Goal: Task Accomplishment & Management: Use online tool/utility

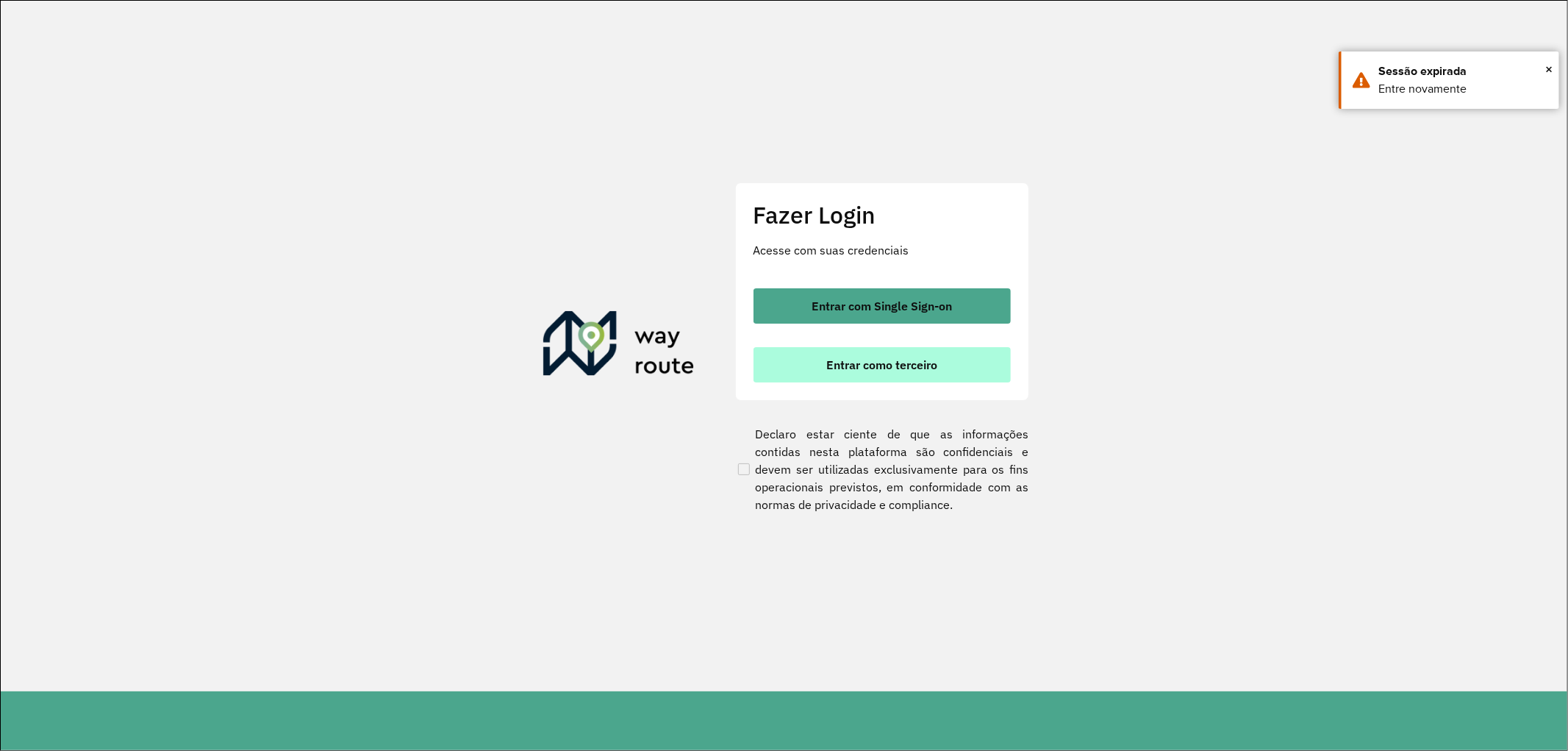
click at [906, 354] on button "Entrar como terceiro" at bounding box center [882, 364] width 257 height 35
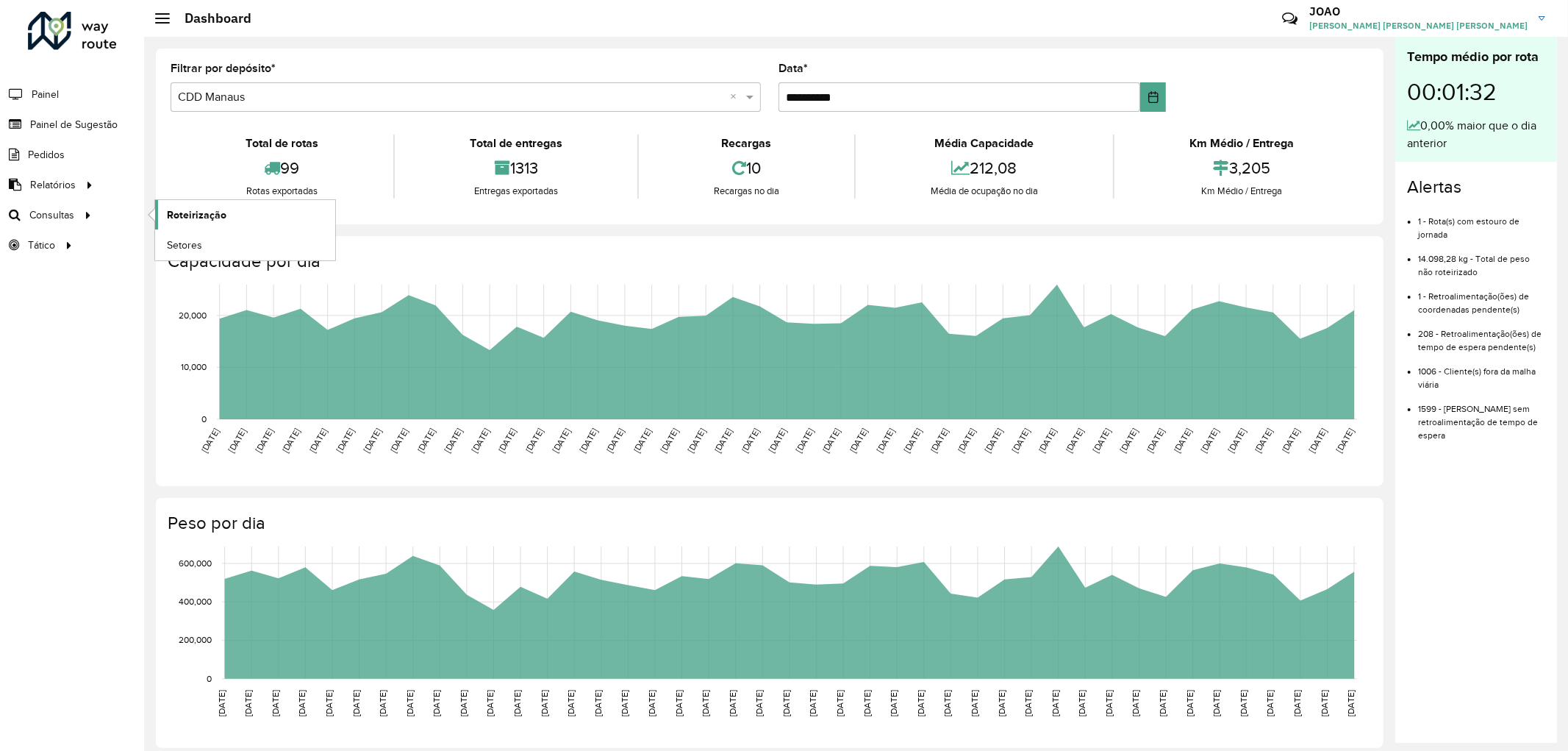
click at [208, 221] on span "Roteirização" at bounding box center [196, 215] width 59 height 16
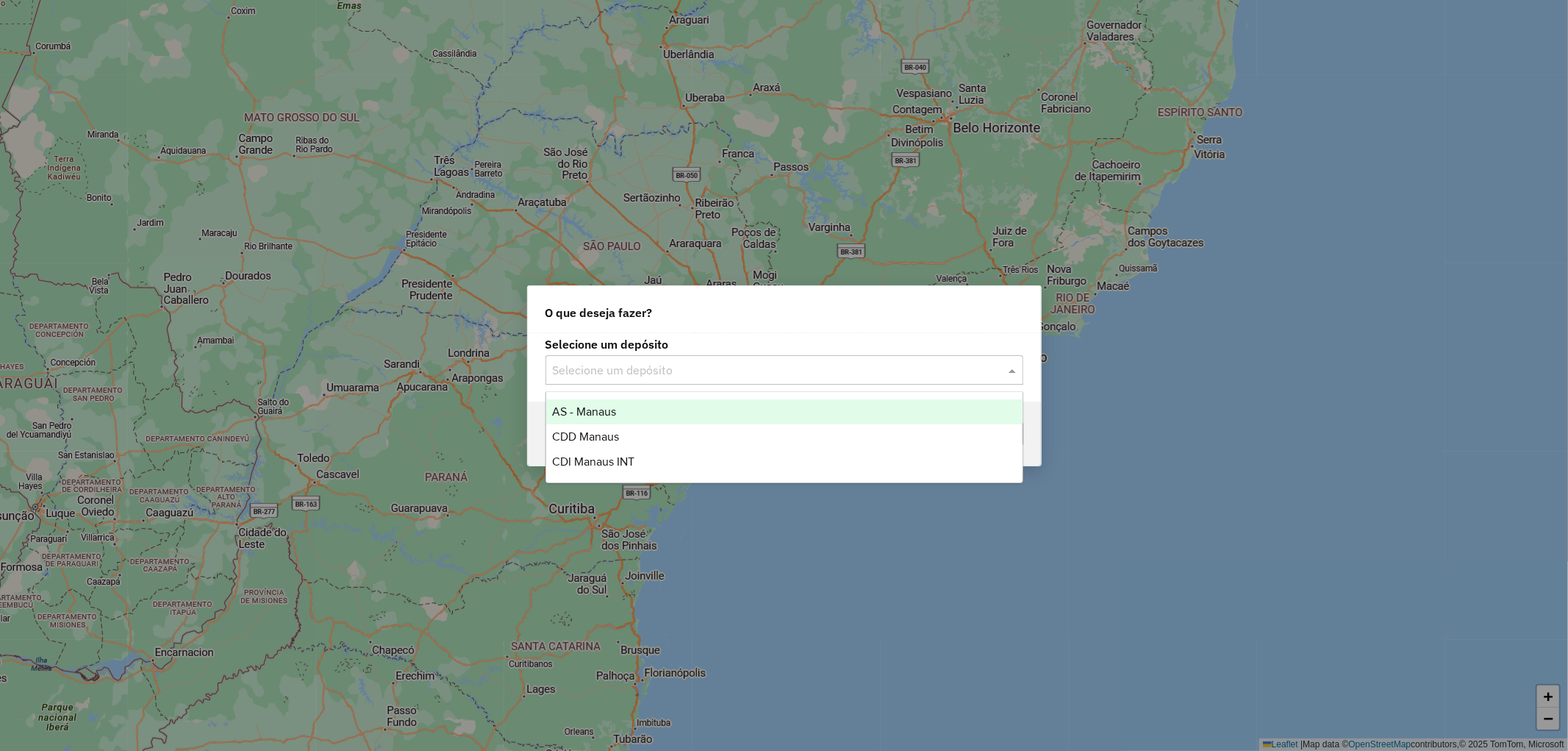
click at [658, 363] on input "text" at bounding box center [769, 370] width 434 height 17
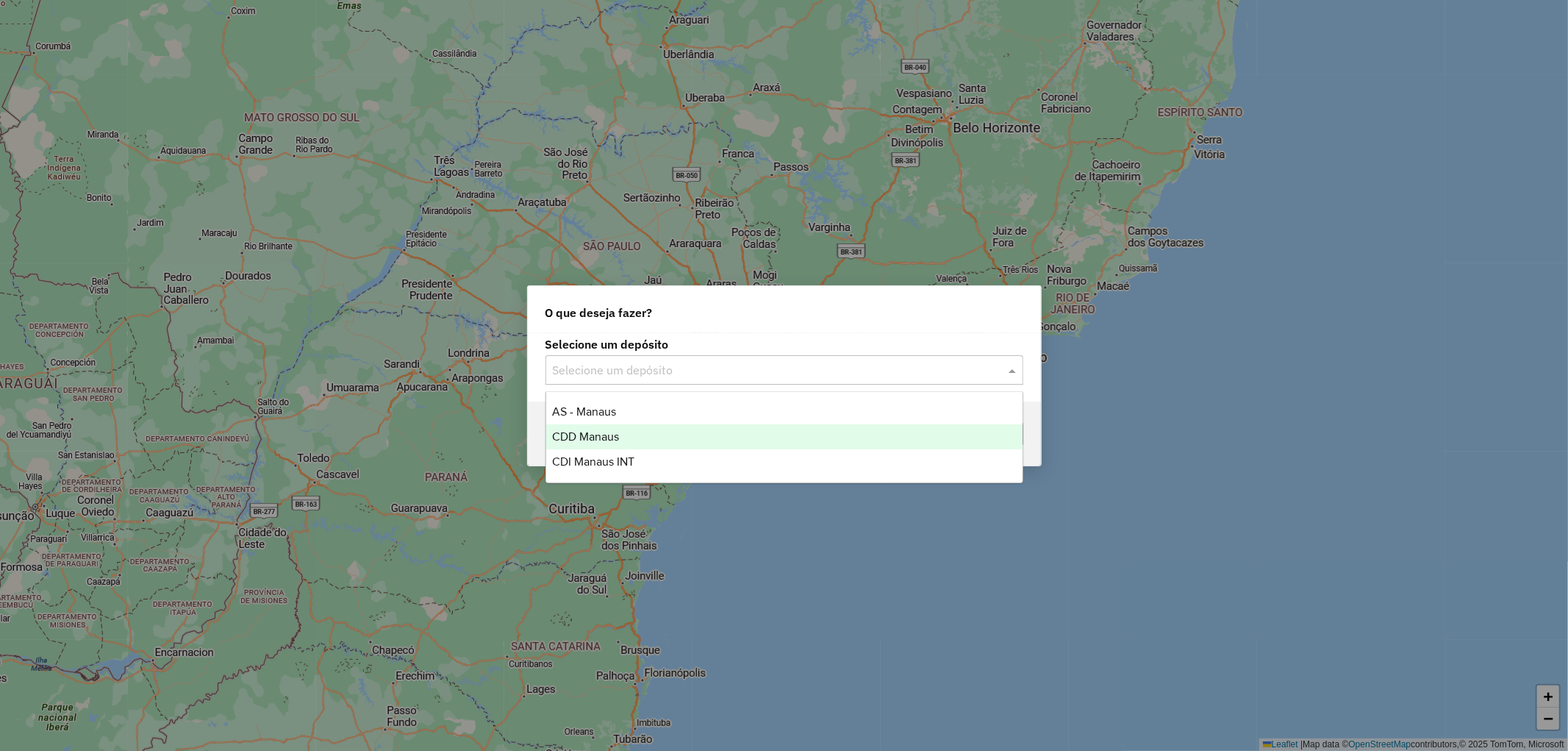
click at [621, 430] on div "CDD Manaus" at bounding box center [784, 436] width 476 height 25
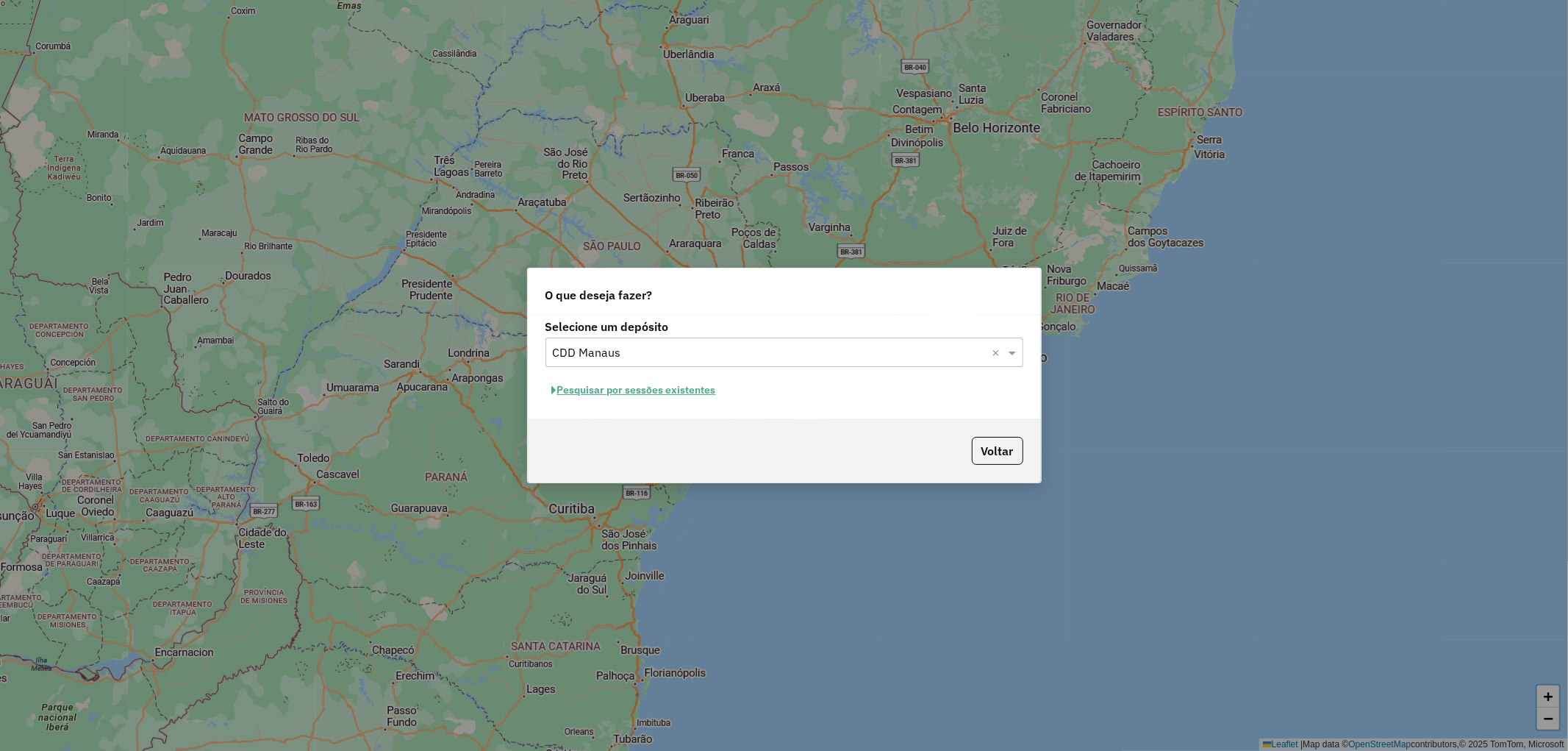
click at [666, 388] on button "Pesquisar por sessões existentes" at bounding box center [634, 390] width 177 height 23
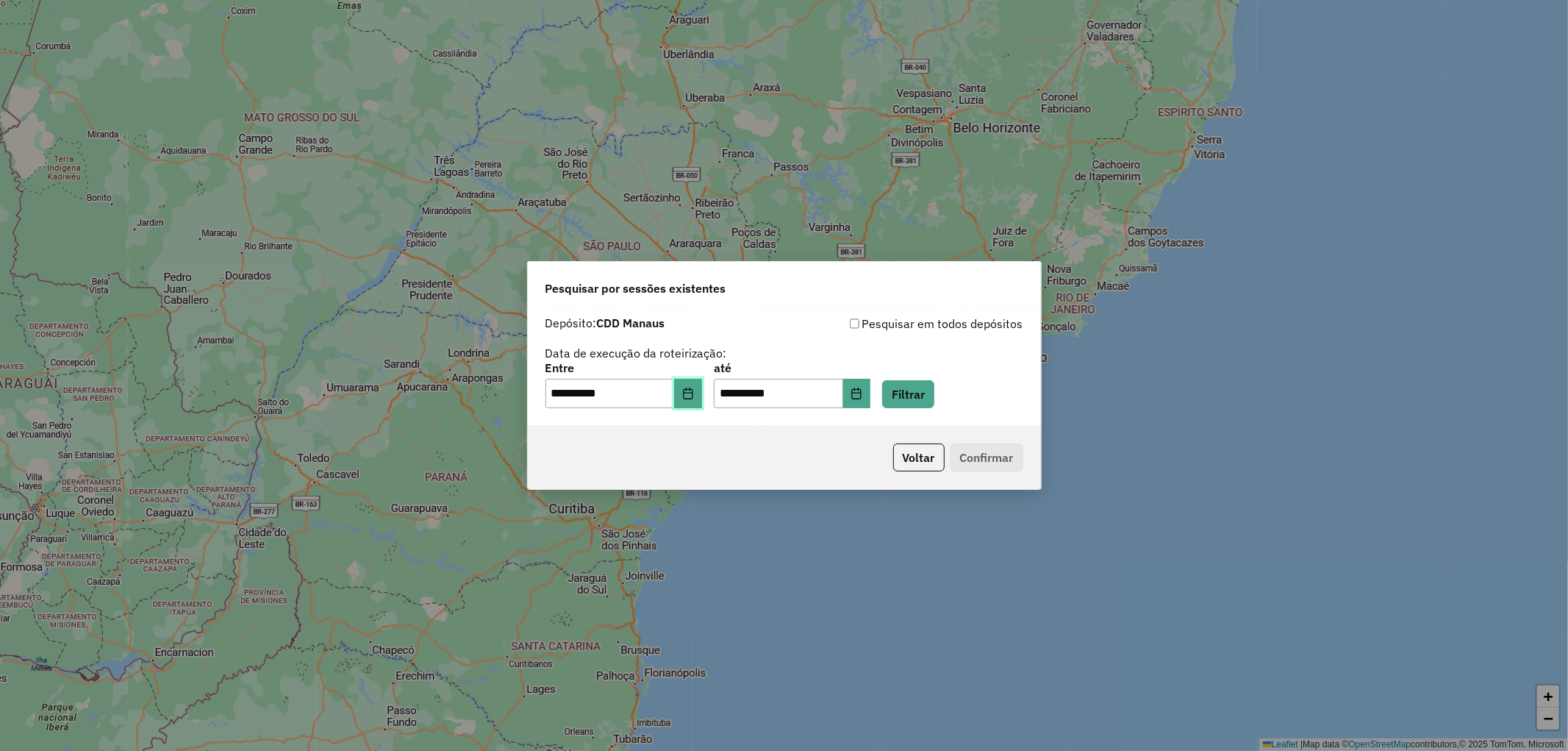
click at [694, 392] on icon "Choose Date" at bounding box center [688, 394] width 12 height 12
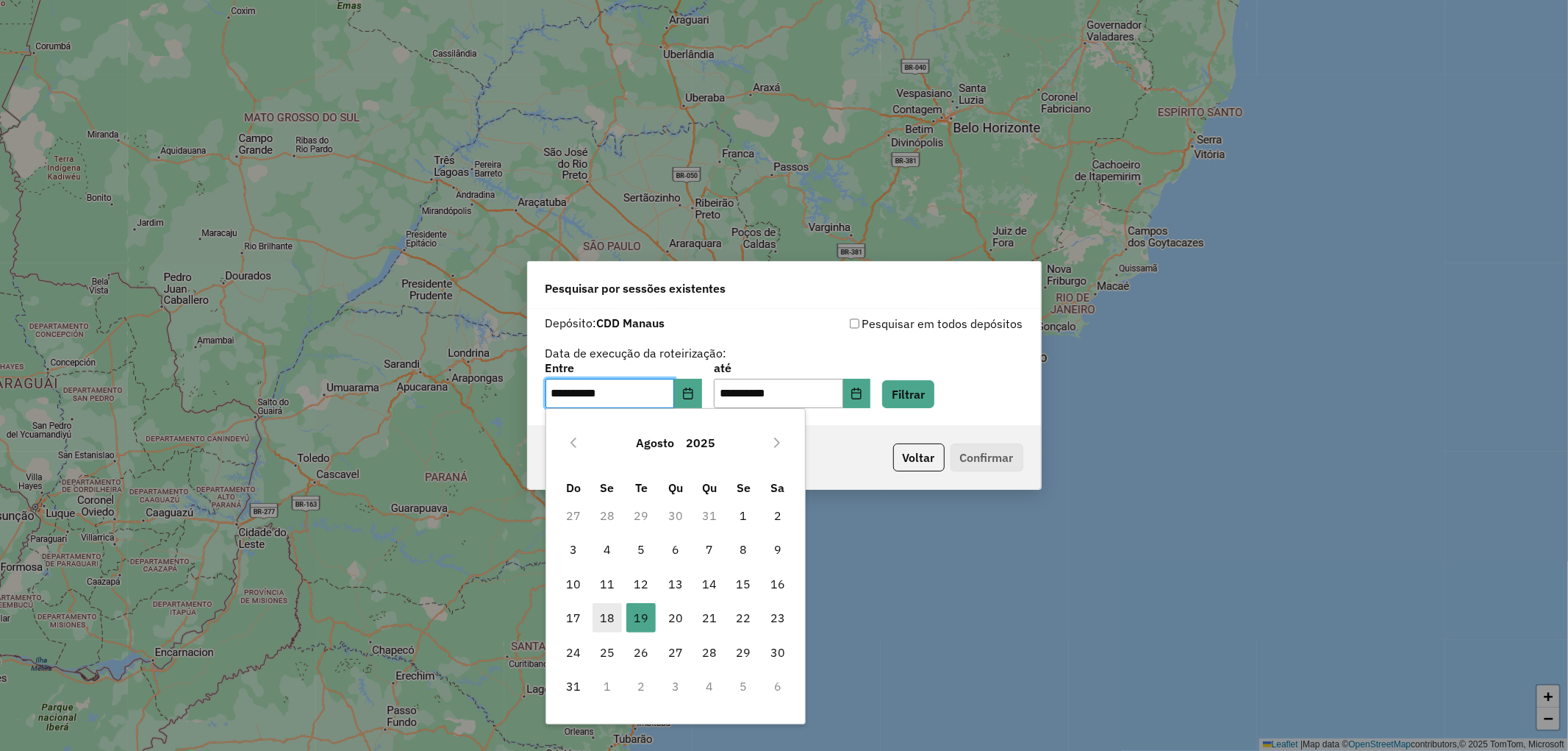
click at [605, 613] on span "18" at bounding box center [607, 617] width 29 height 29
type input "**********"
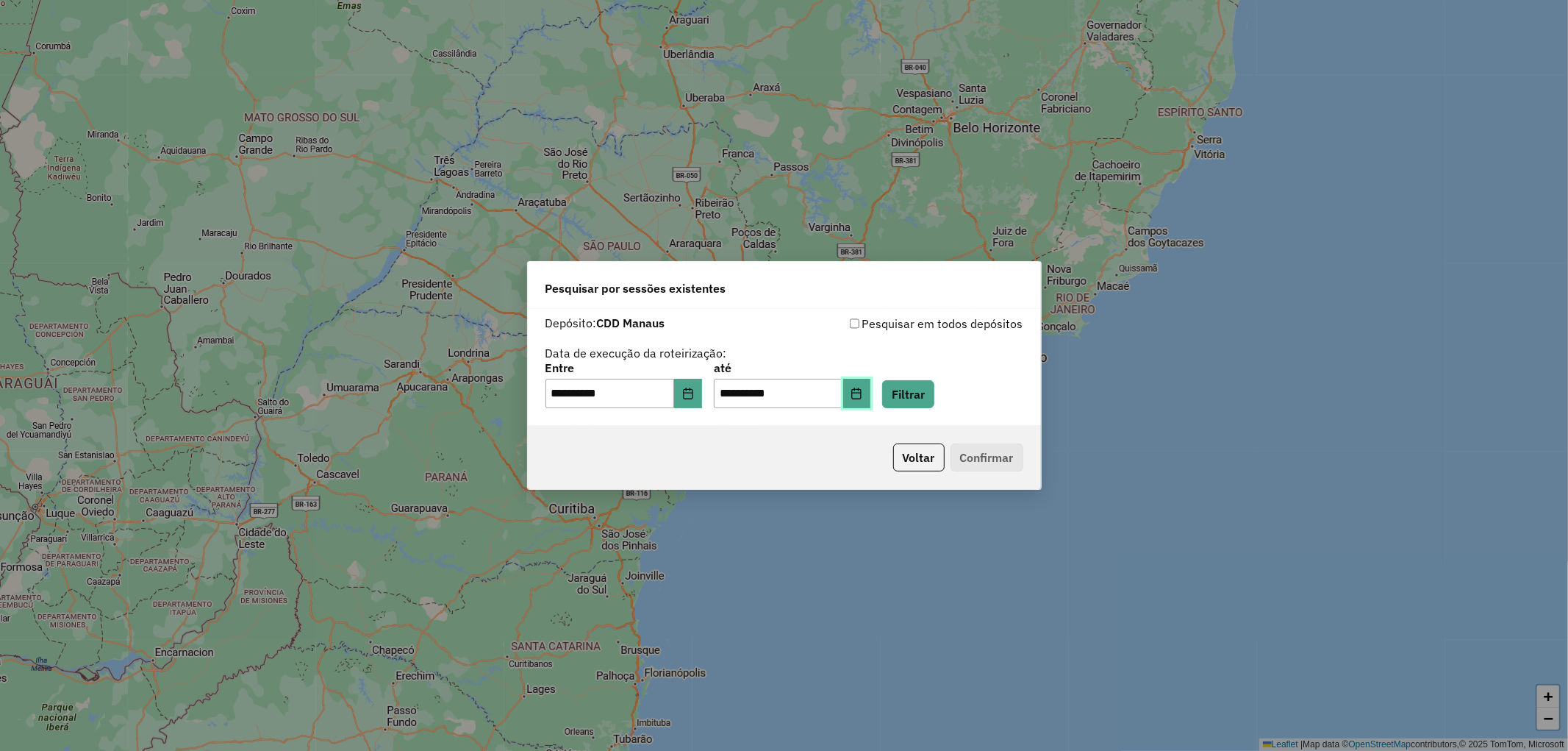
click at [862, 396] on icon "Choose Date" at bounding box center [857, 394] width 12 height 12
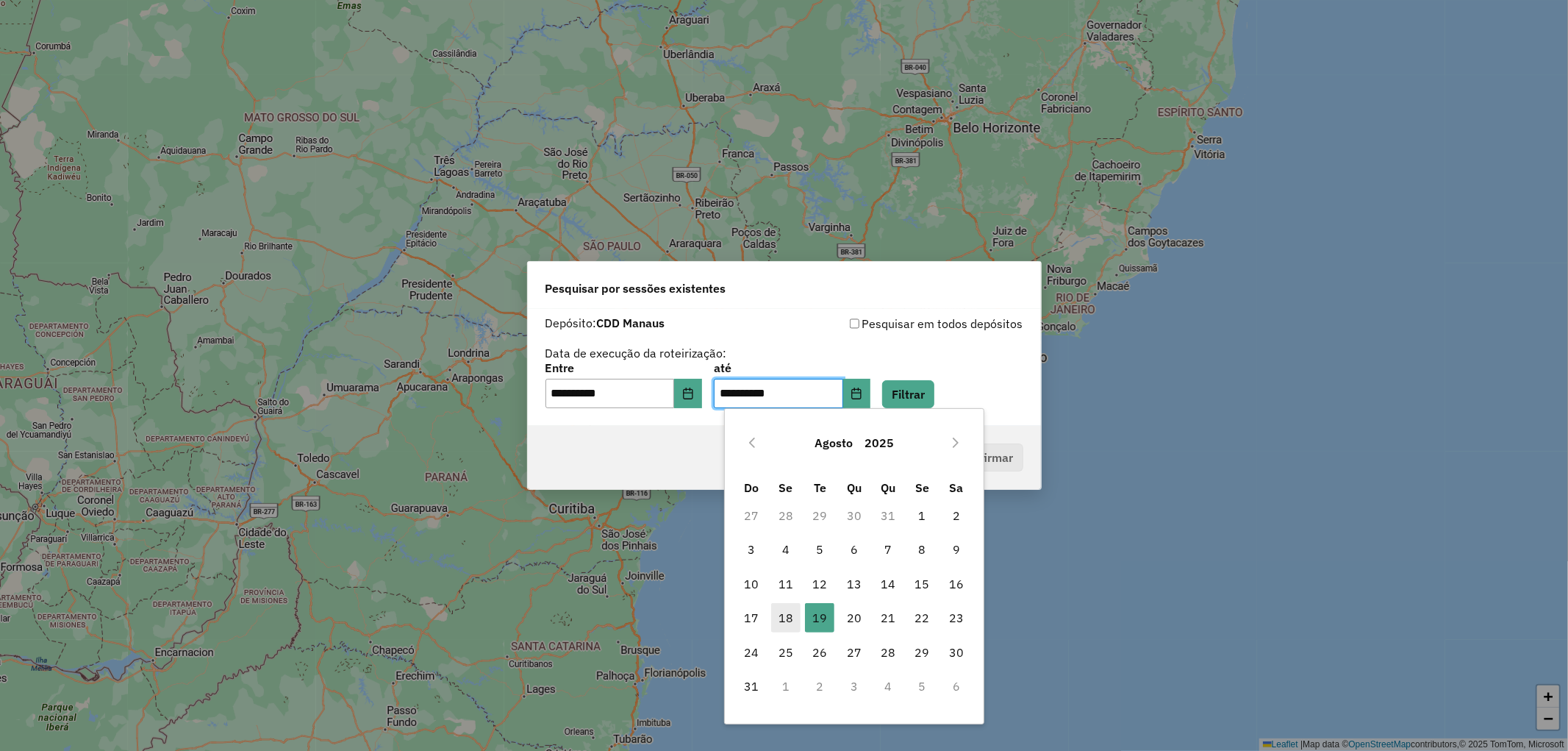
click at [785, 619] on span "18" at bounding box center [785, 617] width 29 height 29
type input "**********"
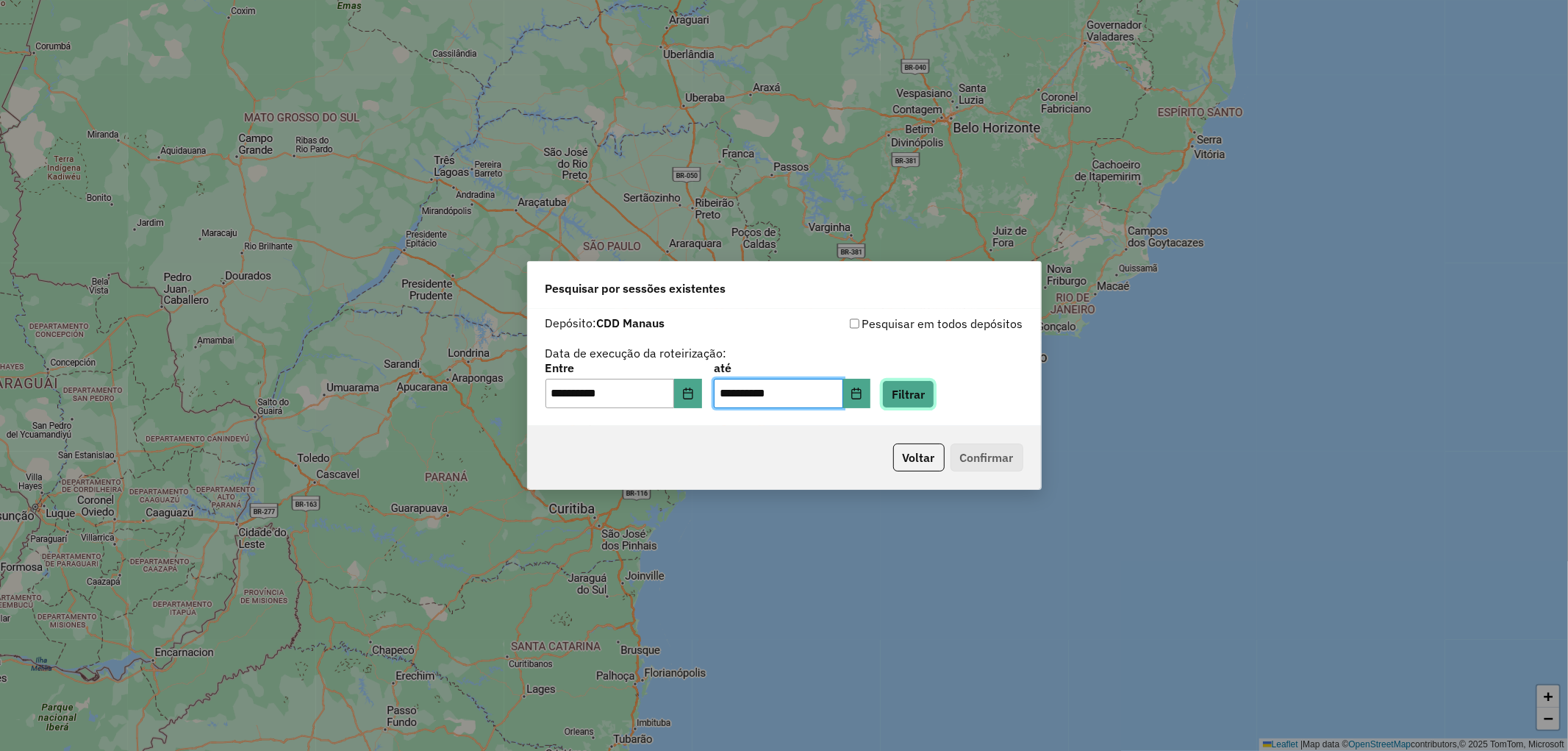
click at [928, 388] on button "Filtrar" at bounding box center [908, 394] width 52 height 28
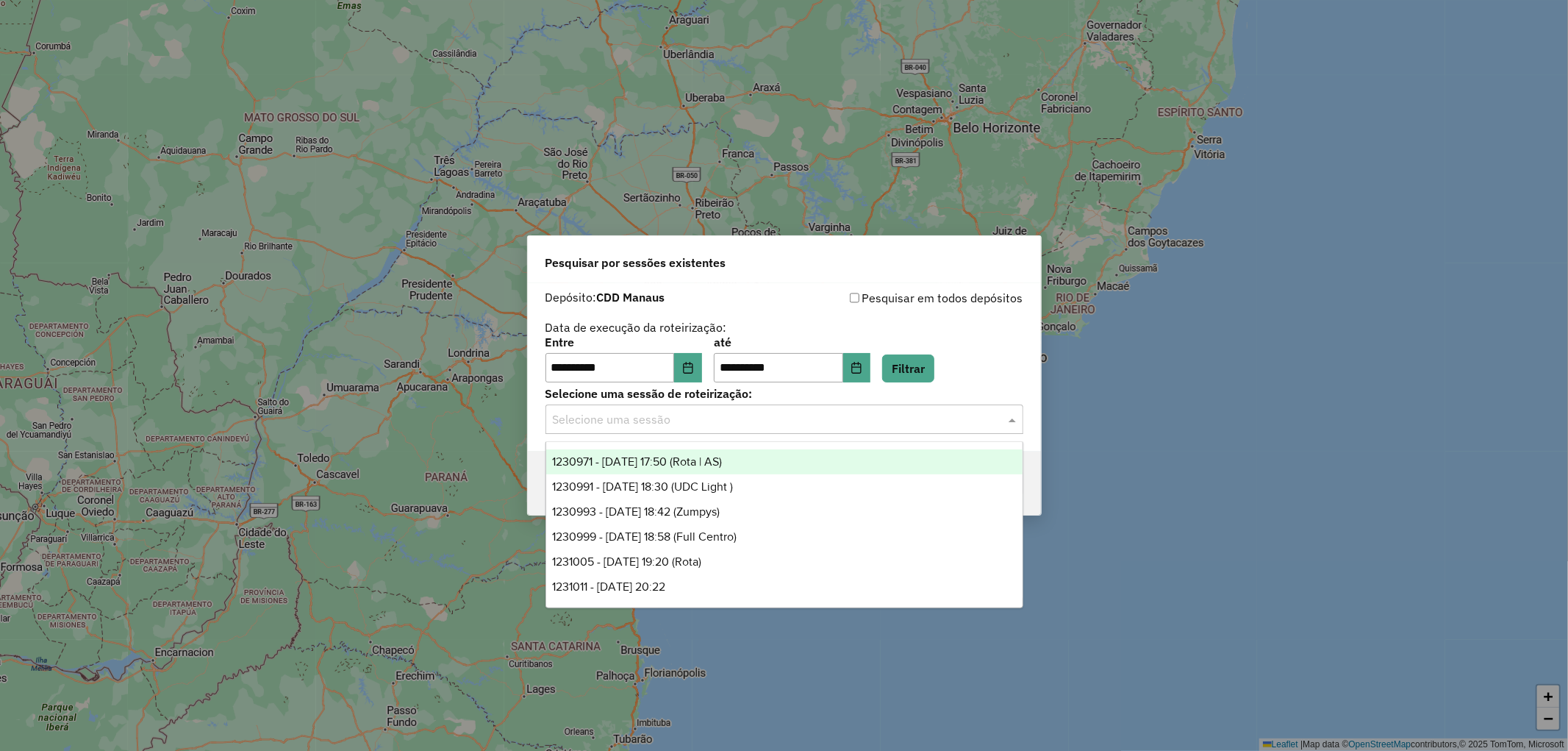
click at [785, 424] on input "text" at bounding box center [769, 419] width 434 height 17
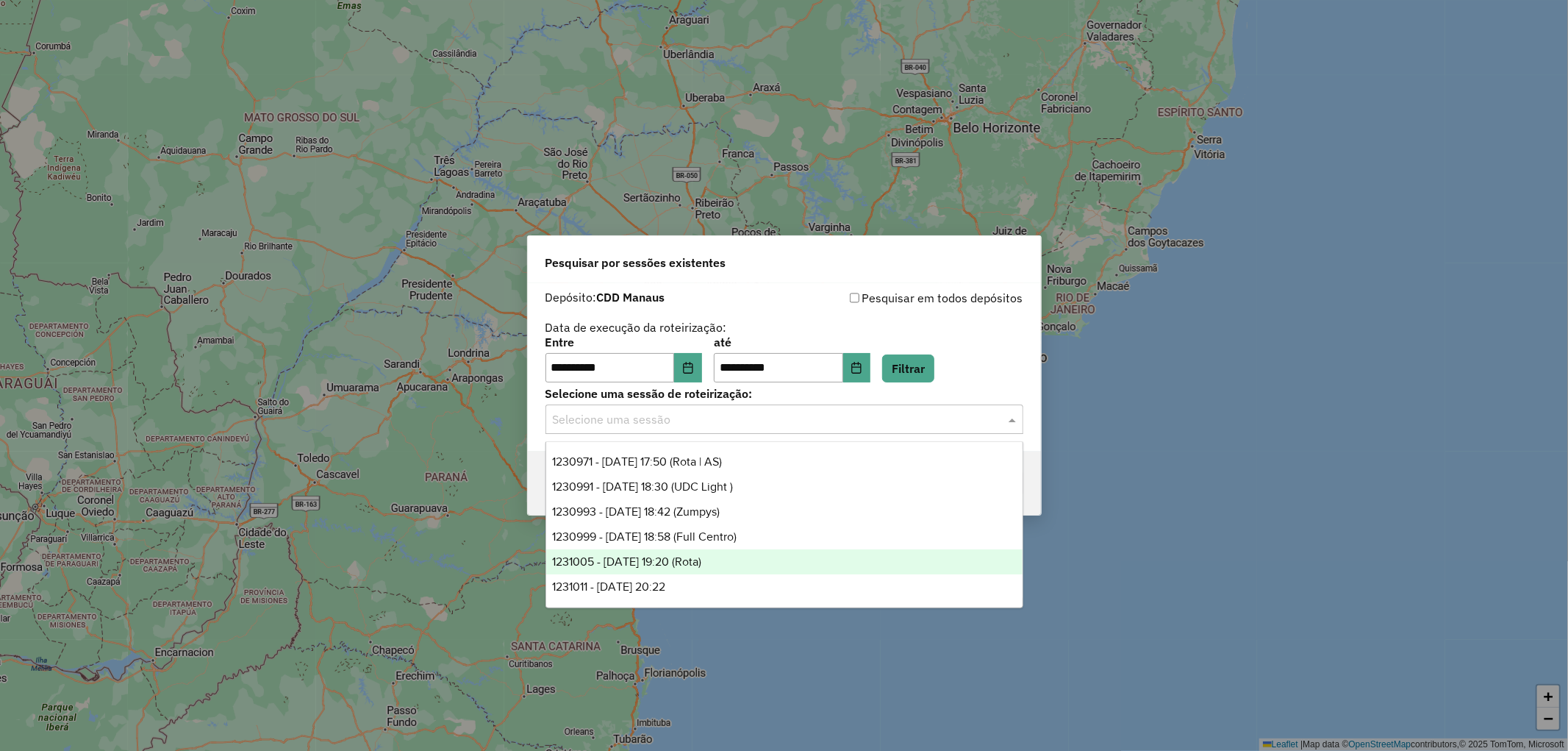
click at [738, 557] on div "1231005 - 18/08/2025 19:20 (Rota)" at bounding box center [784, 561] width 476 height 25
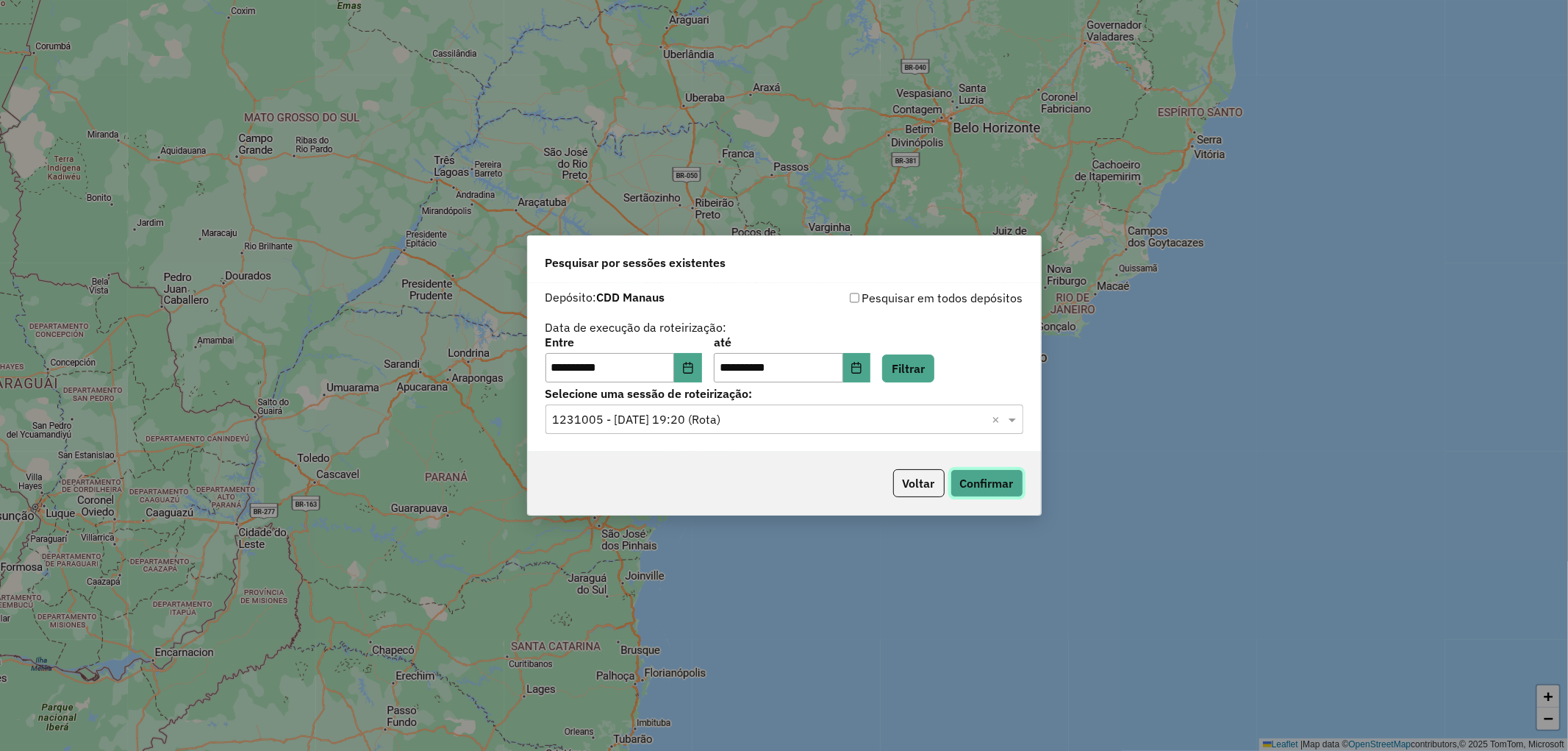
click at [1005, 479] on button "Confirmar" at bounding box center [987, 483] width 73 height 28
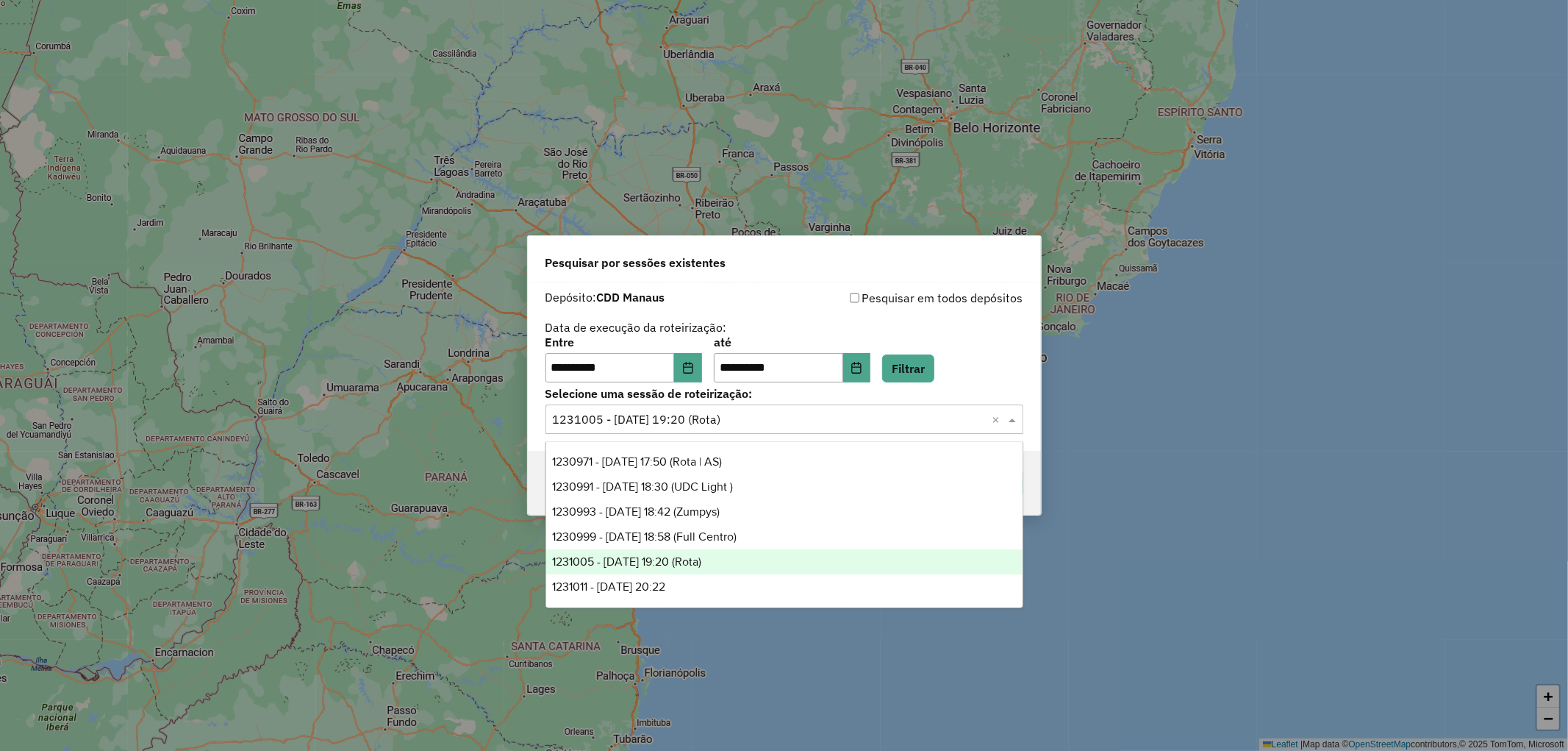
click at [808, 417] on input "text" at bounding box center [769, 419] width 434 height 17
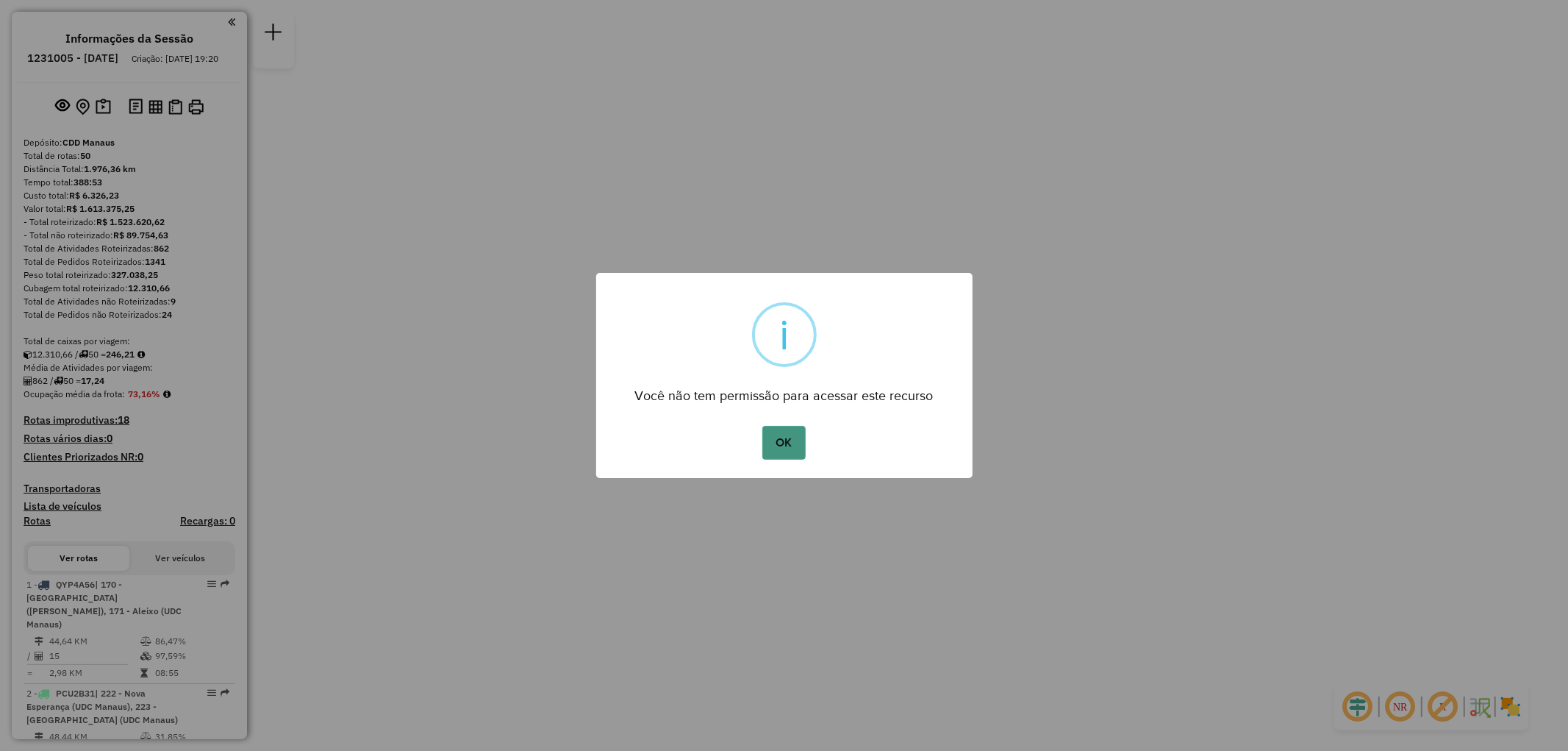
click at [779, 437] on button "OK" at bounding box center [784, 442] width 44 height 34
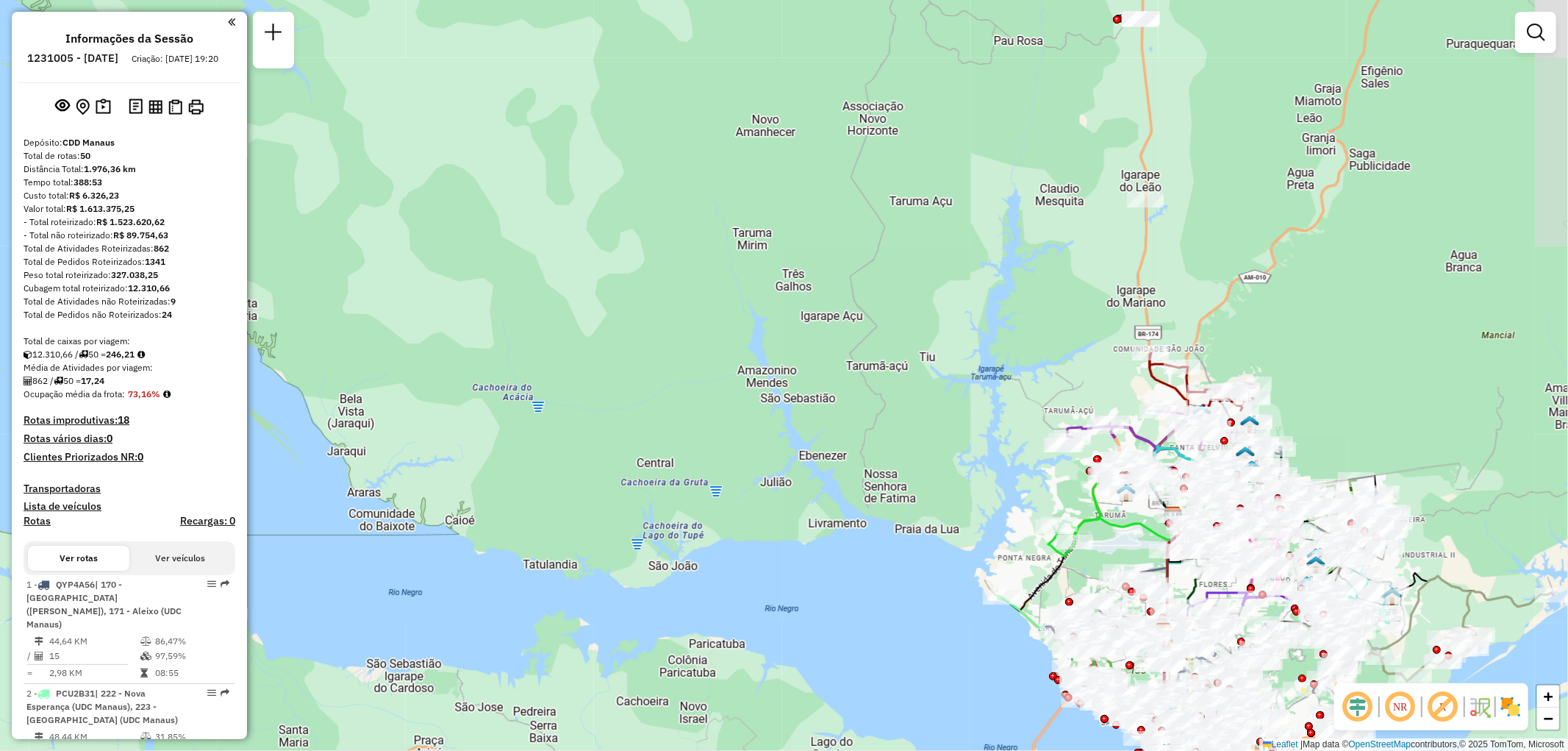
drag, startPoint x: 799, startPoint y: 369, endPoint x: 633, endPoint y: 236, distance: 212.7
click at [633, 236] on div "Janela de atendimento Grade de atendimento Capacidade Transportadoras Veículos …" at bounding box center [784, 376] width 1568 height 751
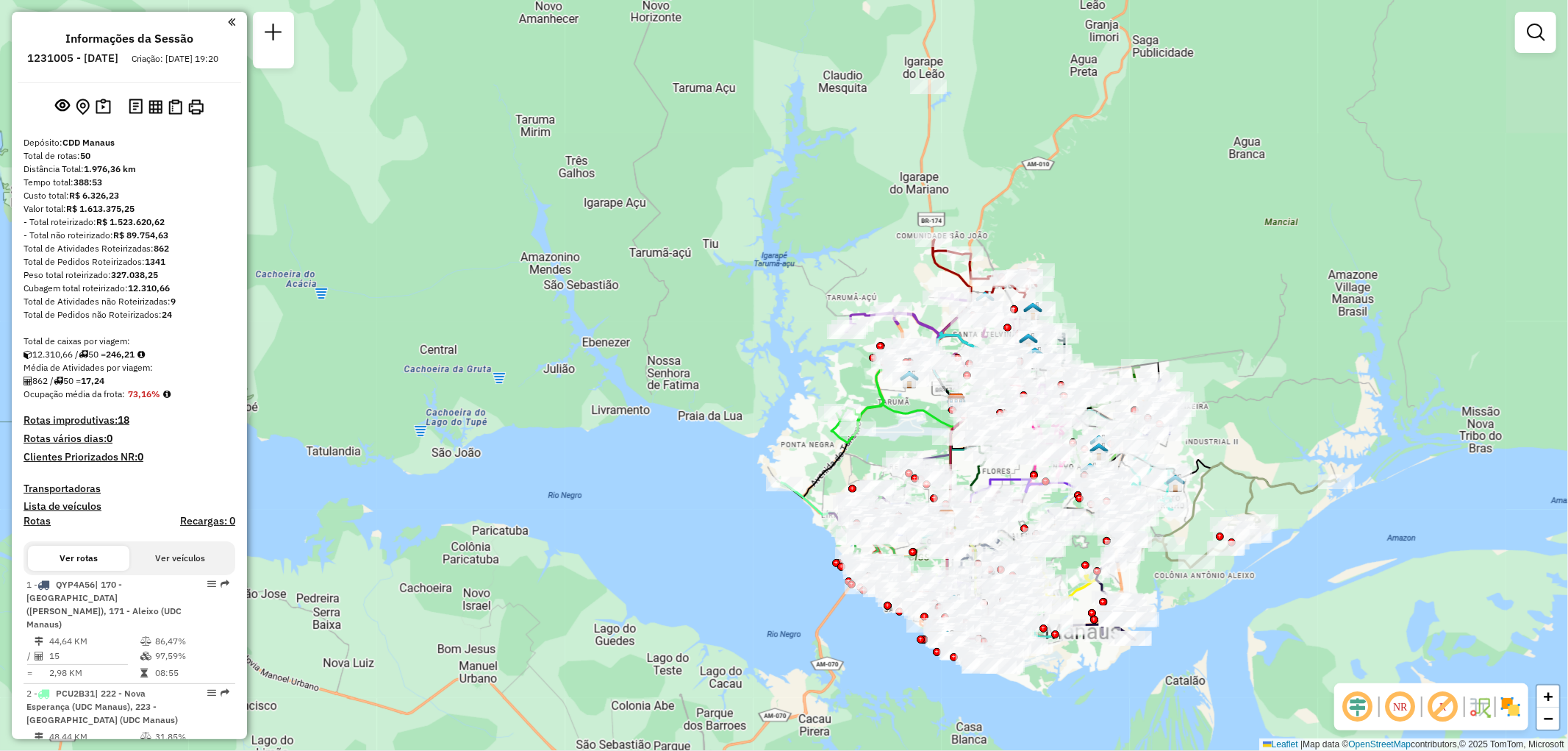
drag, startPoint x: 976, startPoint y: 441, endPoint x: 756, endPoint y: 327, distance: 247.8
click at [756, 327] on div "Janela de atendimento Grade de atendimento Capacidade Transportadoras Veículos …" at bounding box center [784, 376] width 1568 height 751
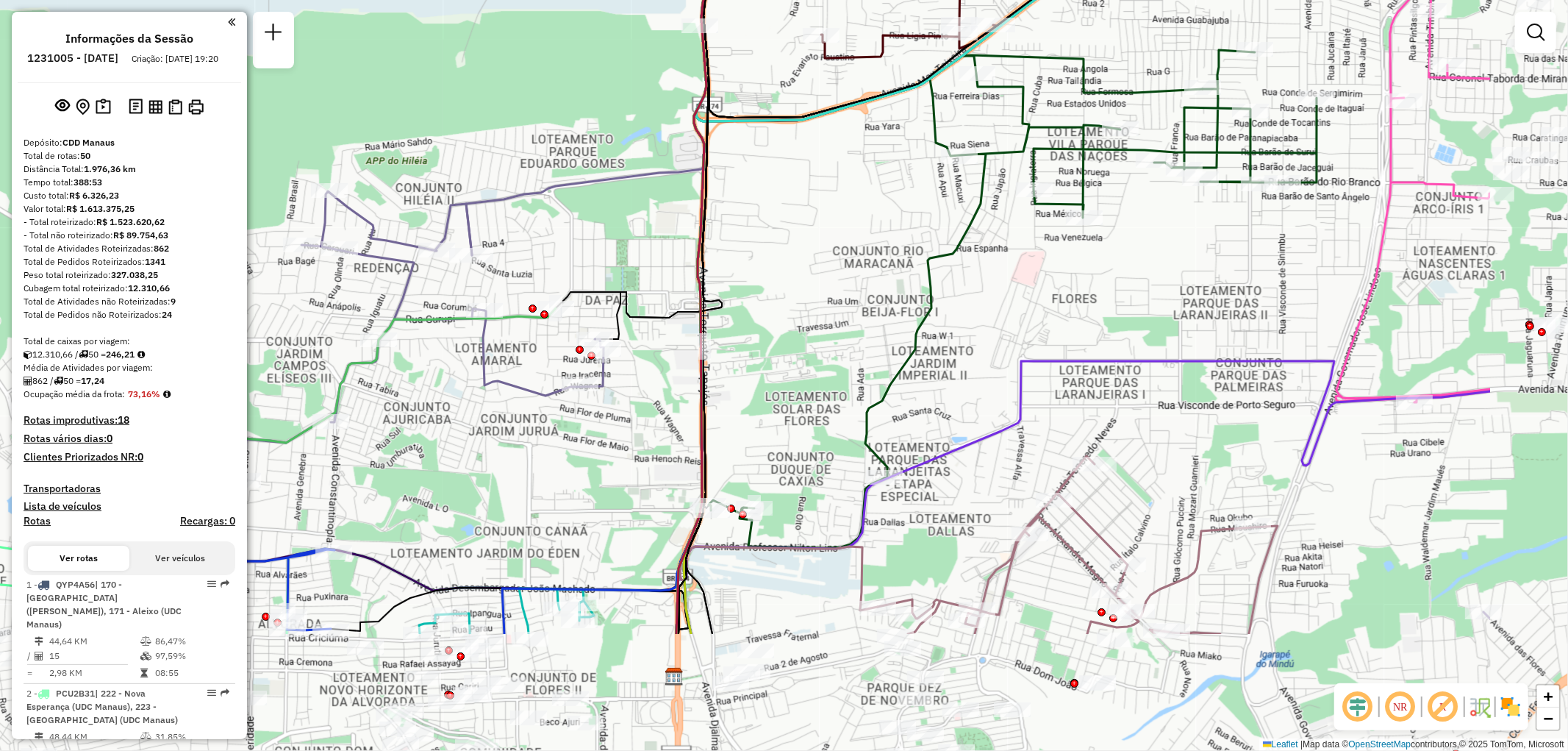
drag, startPoint x: 963, startPoint y: 488, endPoint x: 735, endPoint y: 304, distance: 293.0
click at [735, 304] on div "Janela de atendimento Grade de atendimento Capacidade Transportadoras Veículos …" at bounding box center [784, 376] width 1568 height 751
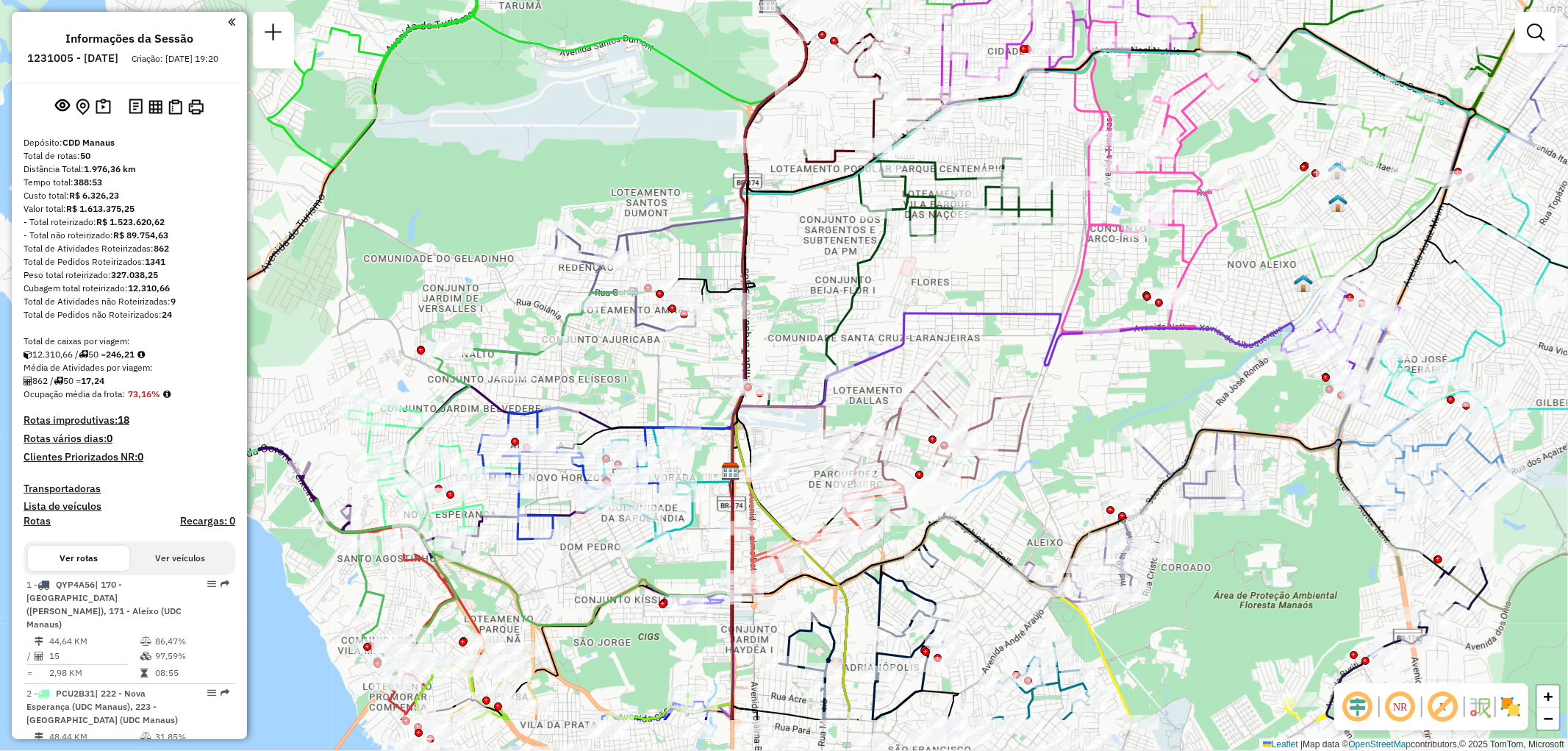
drag, startPoint x: 823, startPoint y: 588, endPoint x: 775, endPoint y: 485, distance: 113.6
click at [775, 485] on div "Janela de atendimento Grade de atendimento Capacidade Transportadoras Veículos …" at bounding box center [784, 376] width 1568 height 751
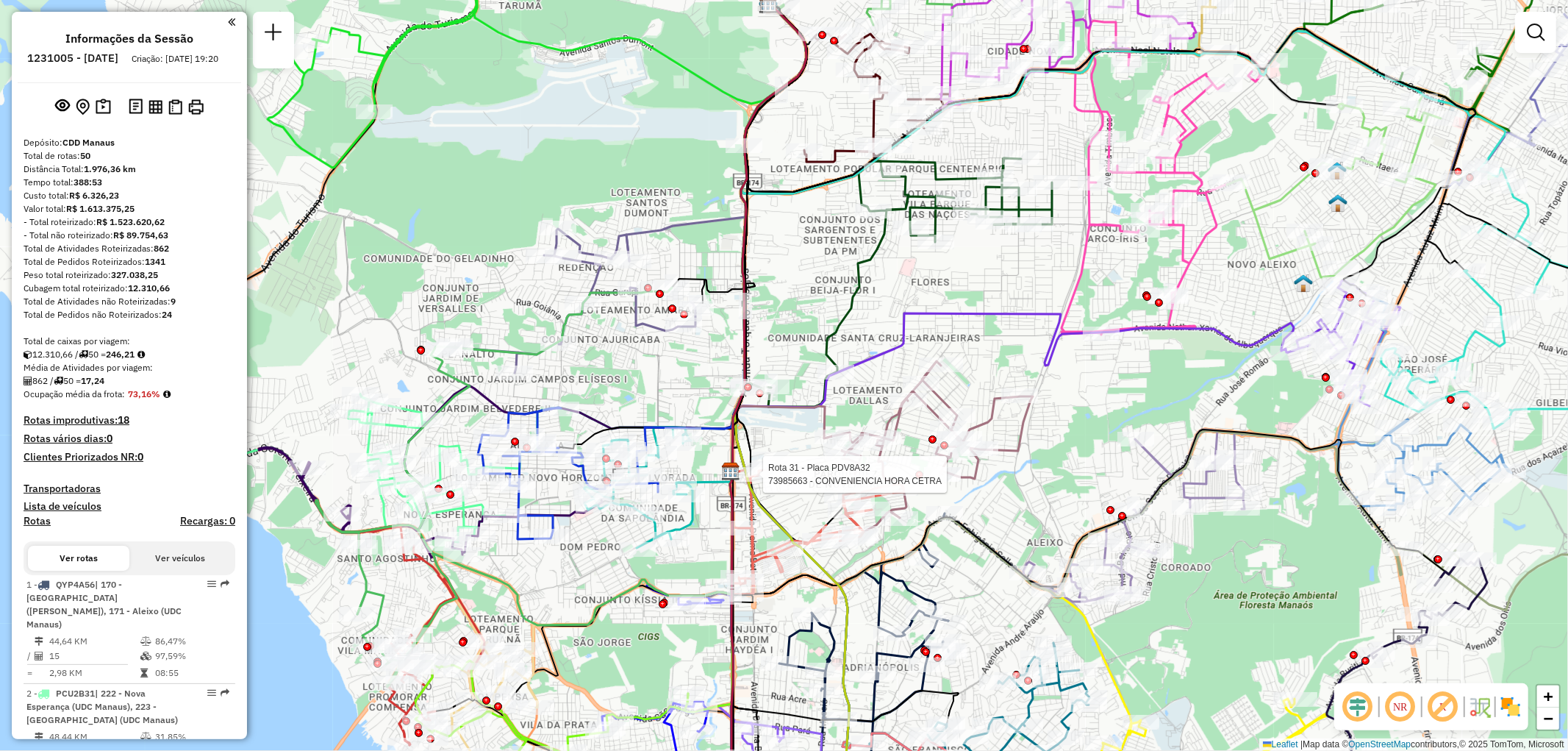
drag, startPoint x: 1445, startPoint y: 703, endPoint x: 1448, endPoint y: 680, distance: 23.2
click at [1445, 703] on em at bounding box center [1442, 707] width 35 height 35
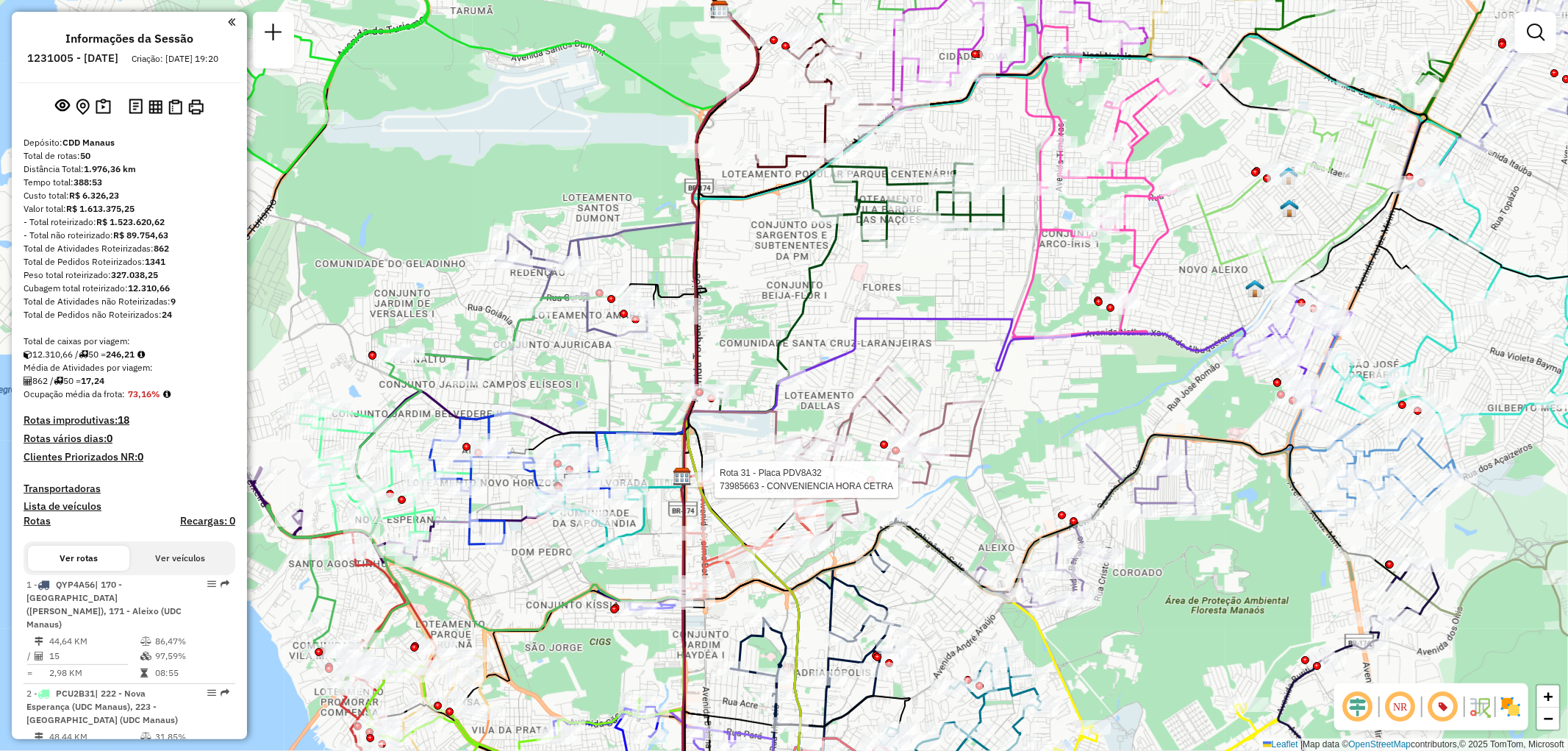
drag, startPoint x: 1357, startPoint y: 546, endPoint x: 1309, endPoint y: 552, distance: 48.4
click at [1309, 552] on div "Rota 31 - Placa PDV8A32 73985663 - CONVENIENCIA HORA CETRA Janela de atendiment…" at bounding box center [784, 376] width 1568 height 751
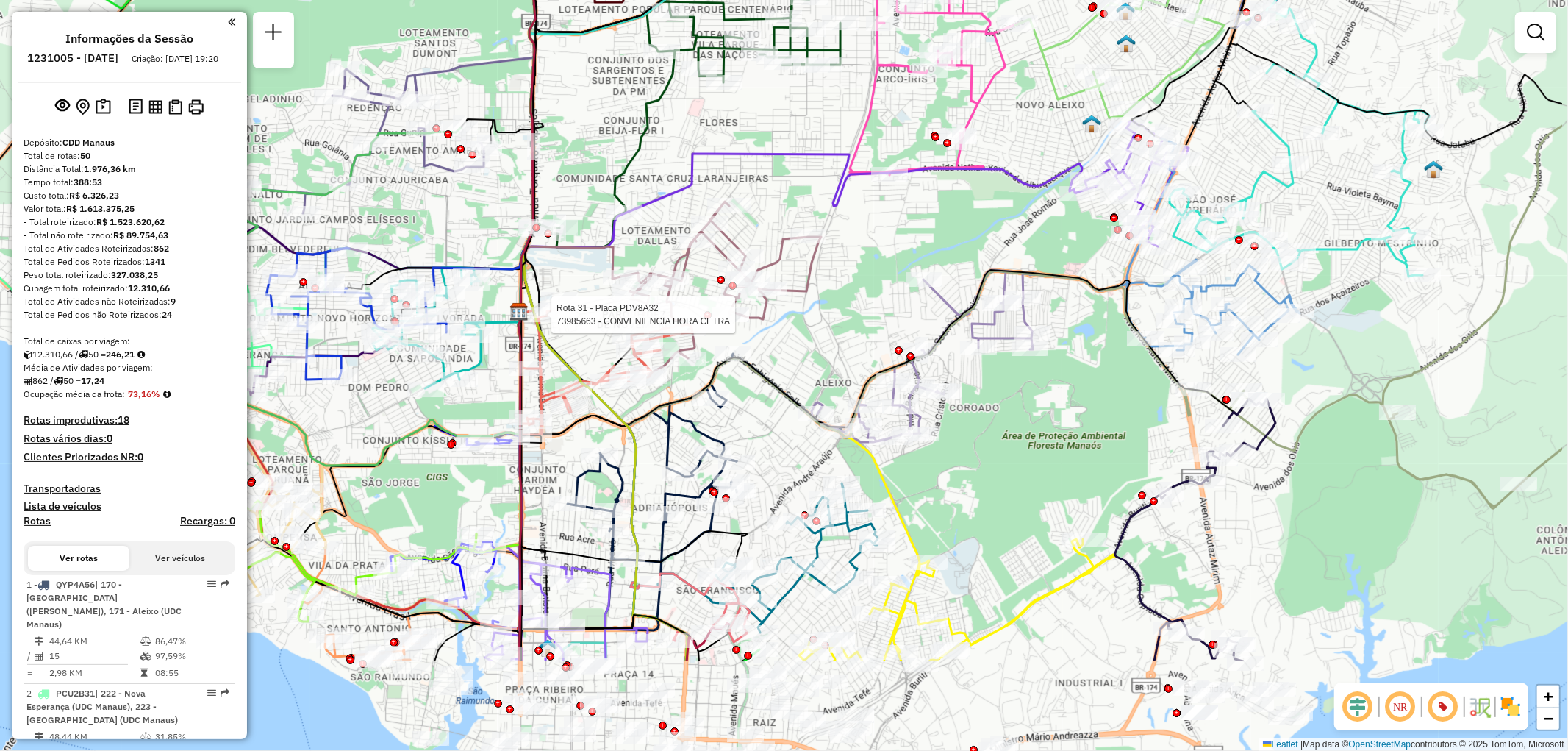
drag, startPoint x: 1181, startPoint y: 643, endPoint x: 1017, endPoint y: 476, distance: 234.1
click at [1017, 476] on div "Rota 31 - Placa PDV8A32 73985663 - CONVENIENCIA HORA CETRA Janela de atendiment…" at bounding box center [784, 376] width 1568 height 751
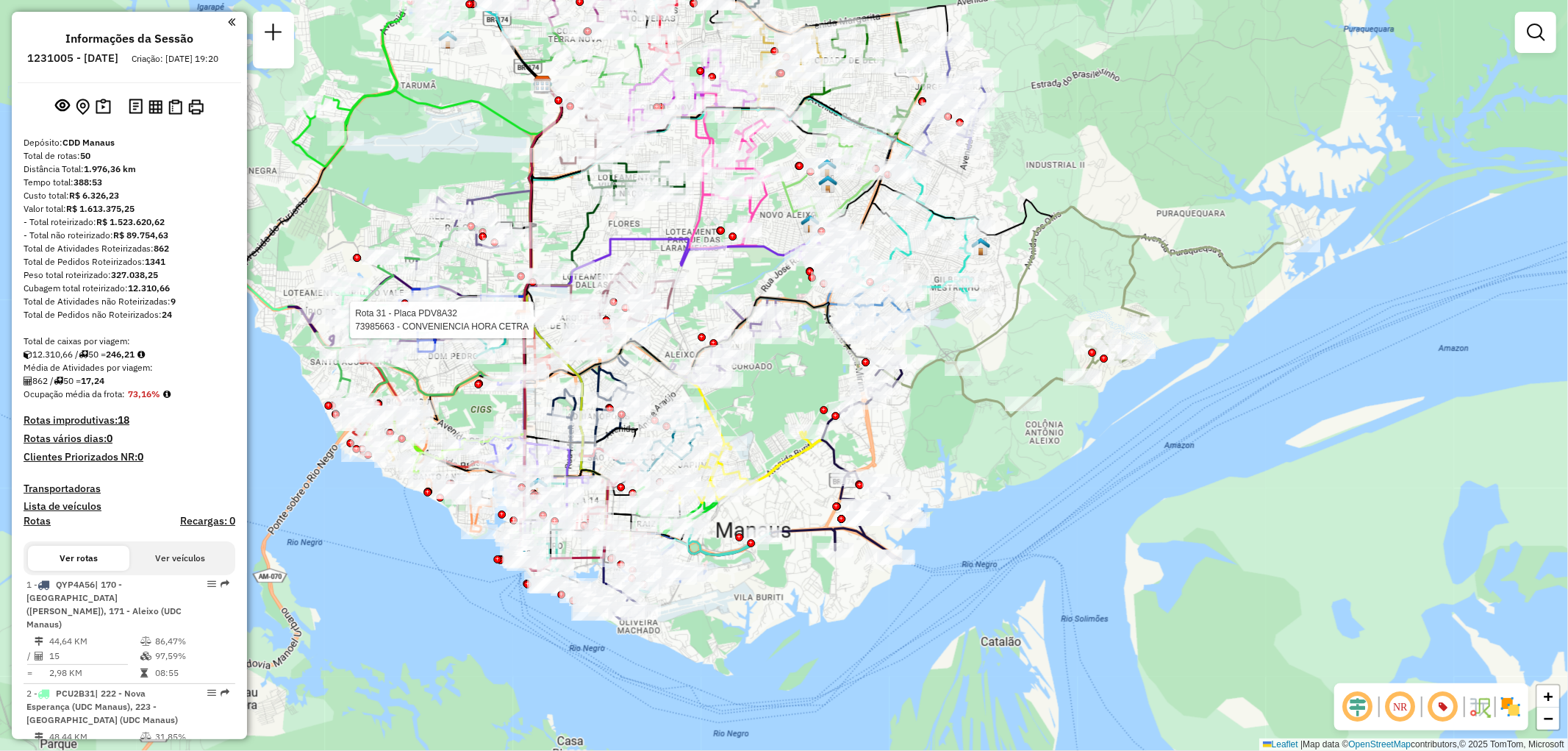
drag, startPoint x: 1373, startPoint y: 548, endPoint x: 1045, endPoint y: 397, distance: 361.1
click at [1045, 397] on icon at bounding box center [1081, 312] width 441 height 210
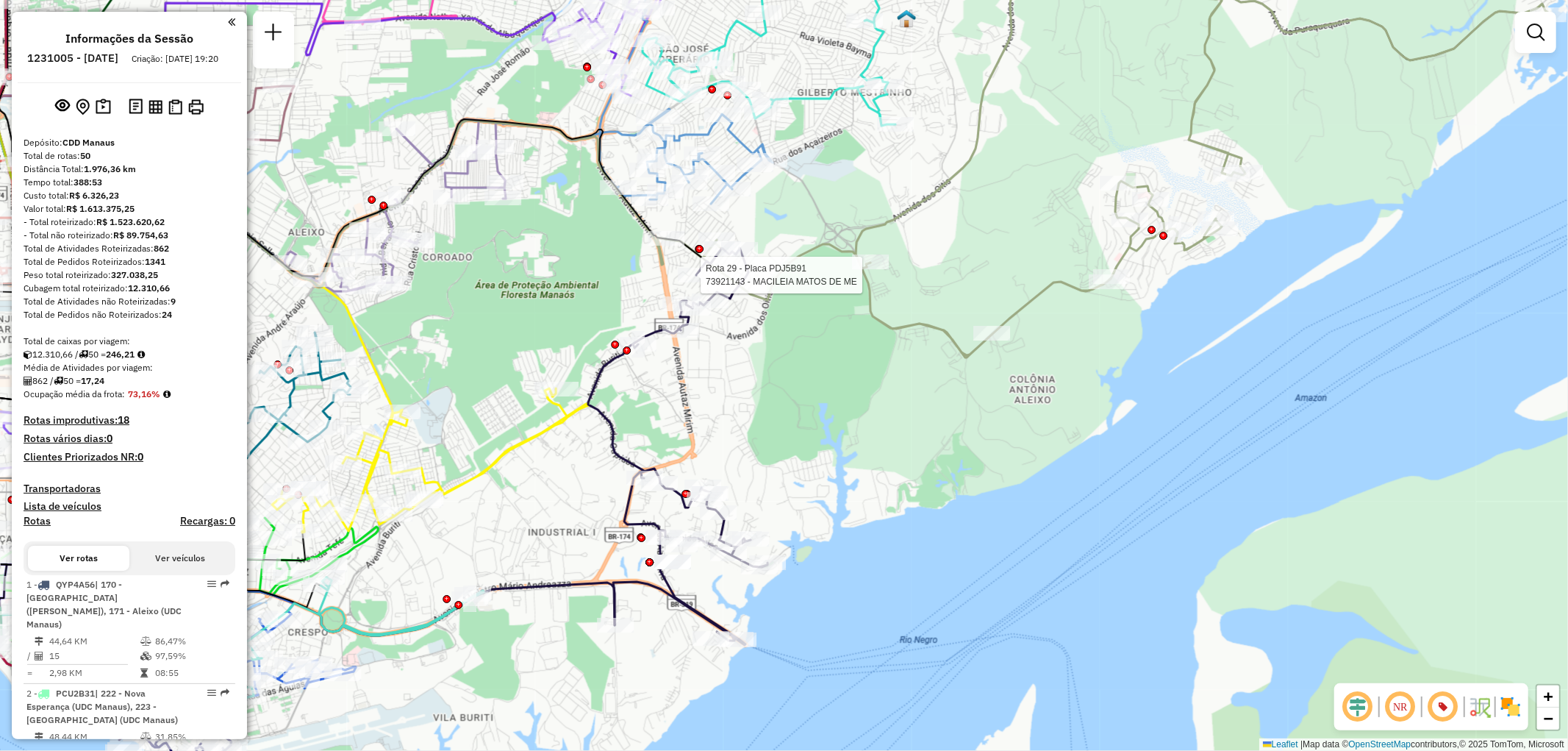
select select "**********"
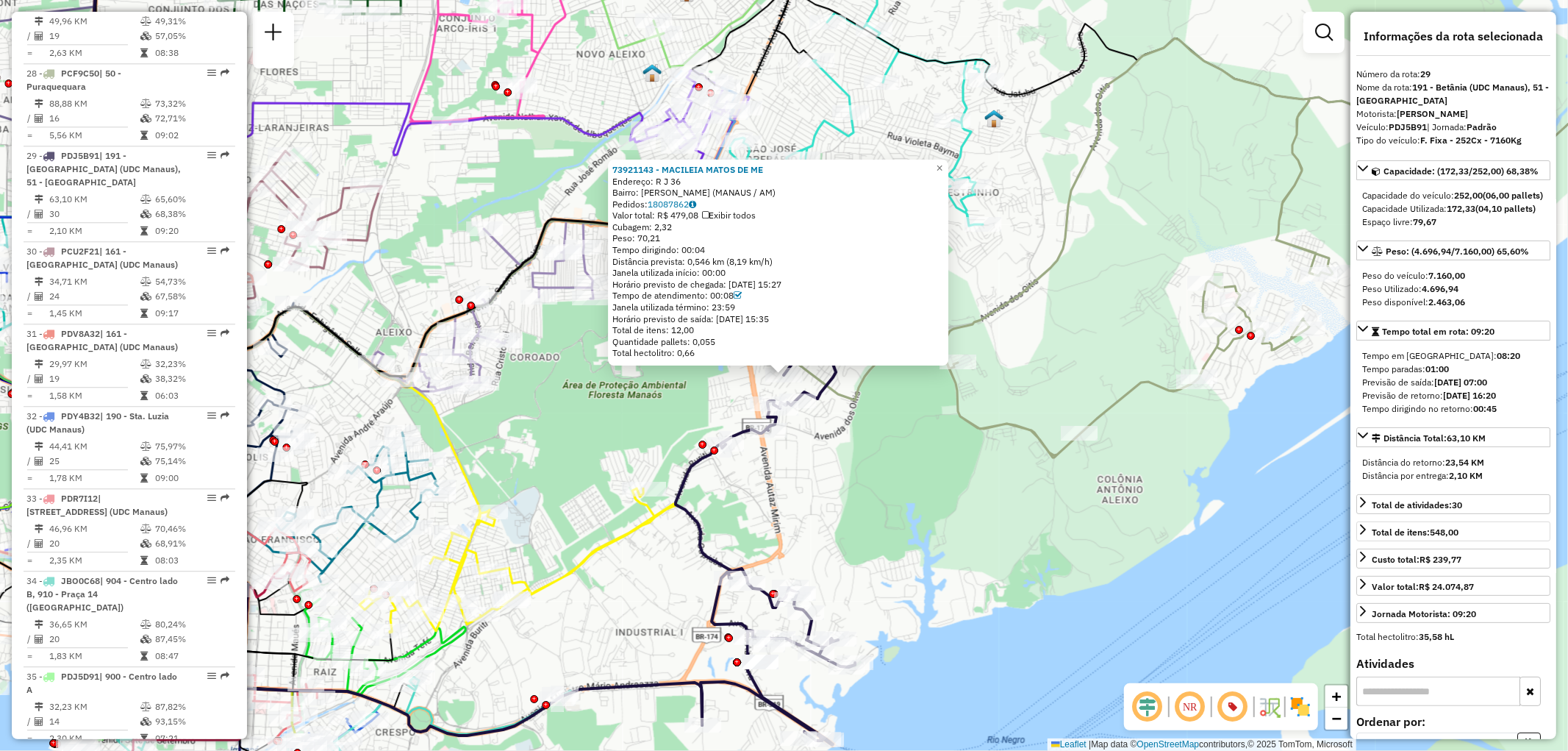
scroll to position [490, 0]
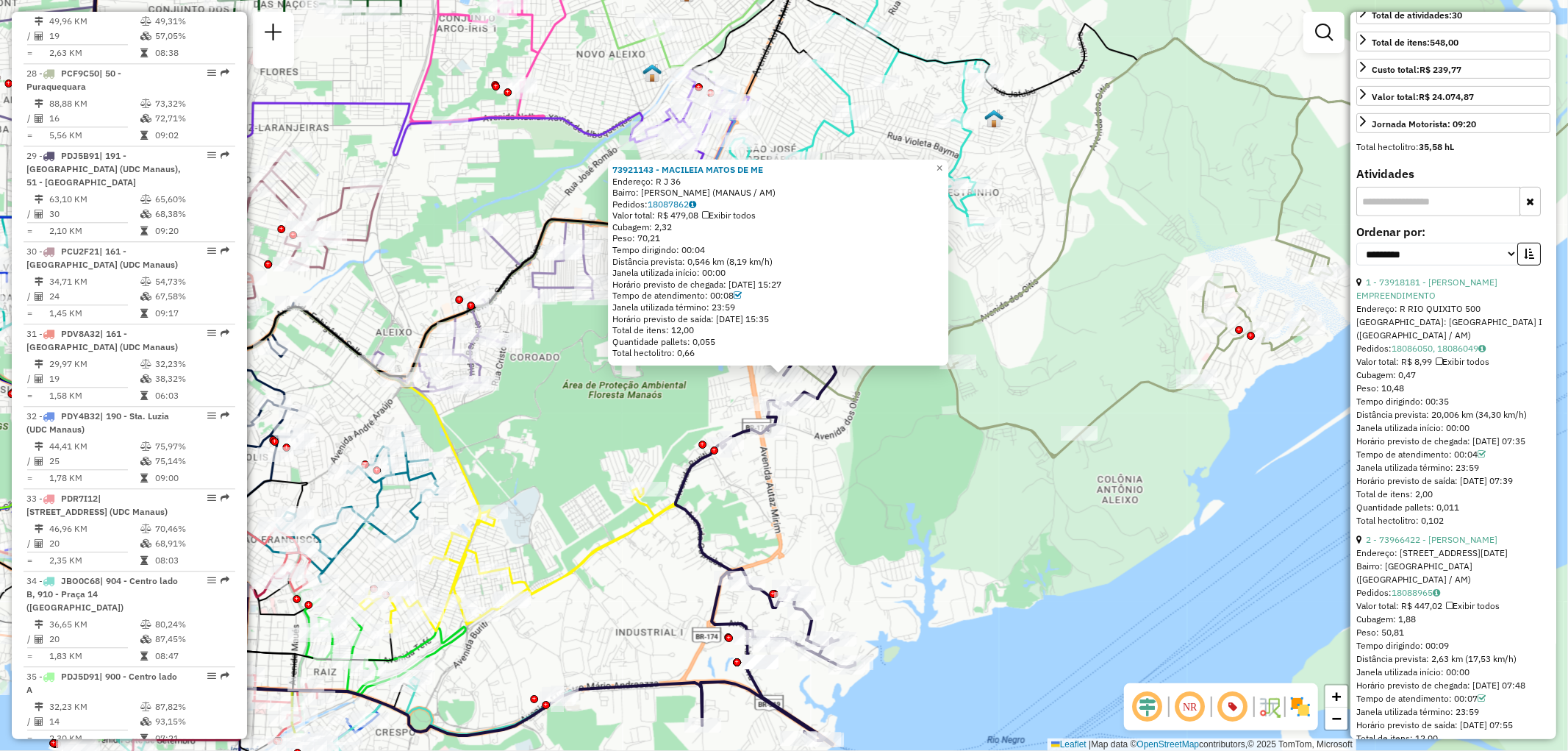
click at [1110, 491] on div "73921143 - MACILEIA MATOS DE ME Endereço: R J 36 Bairro: [PERSON_NAME] (MANAUS …" at bounding box center [784, 376] width 1568 height 751
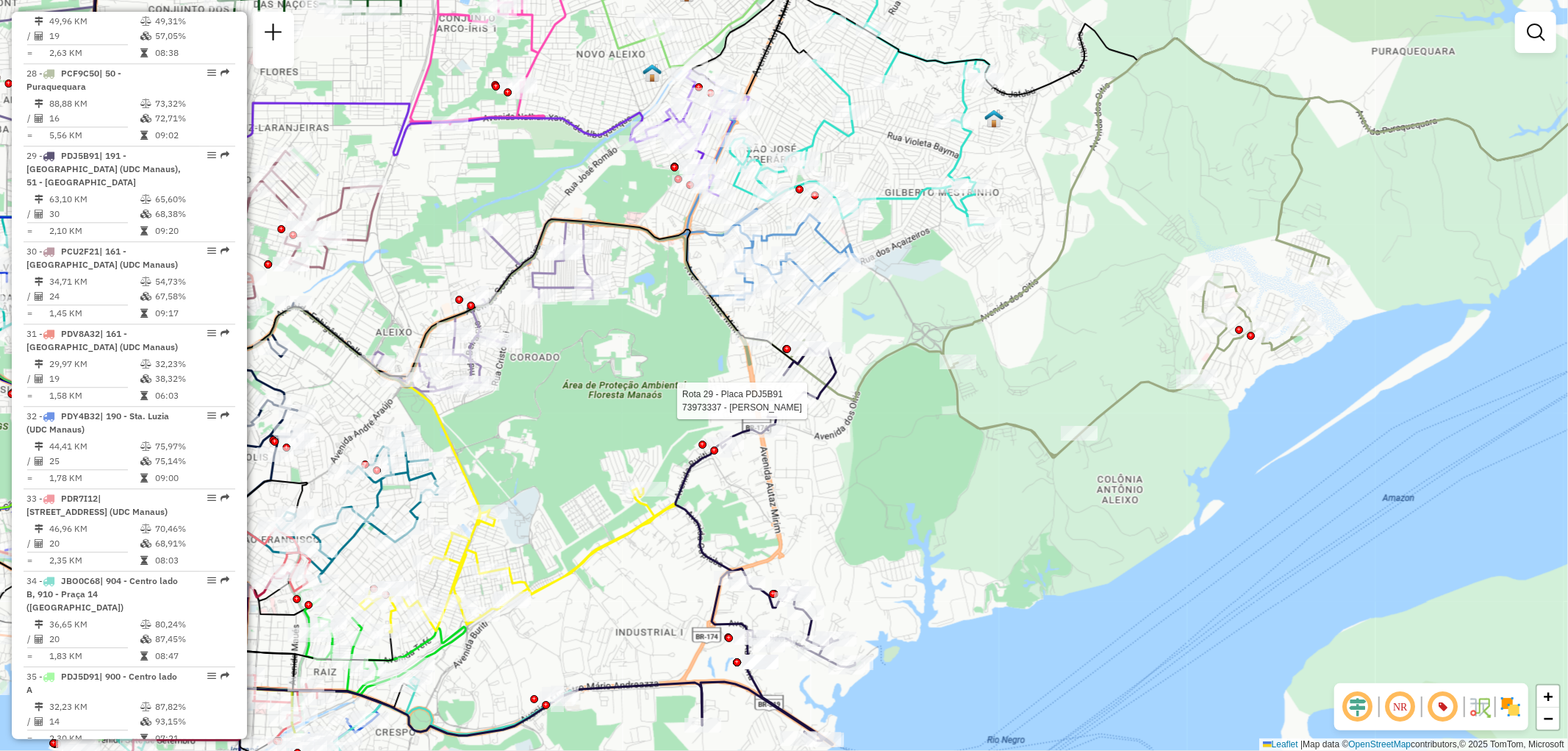
click at [799, 408] on div at bounding box center [797, 401] width 37 height 15
select select "**********"
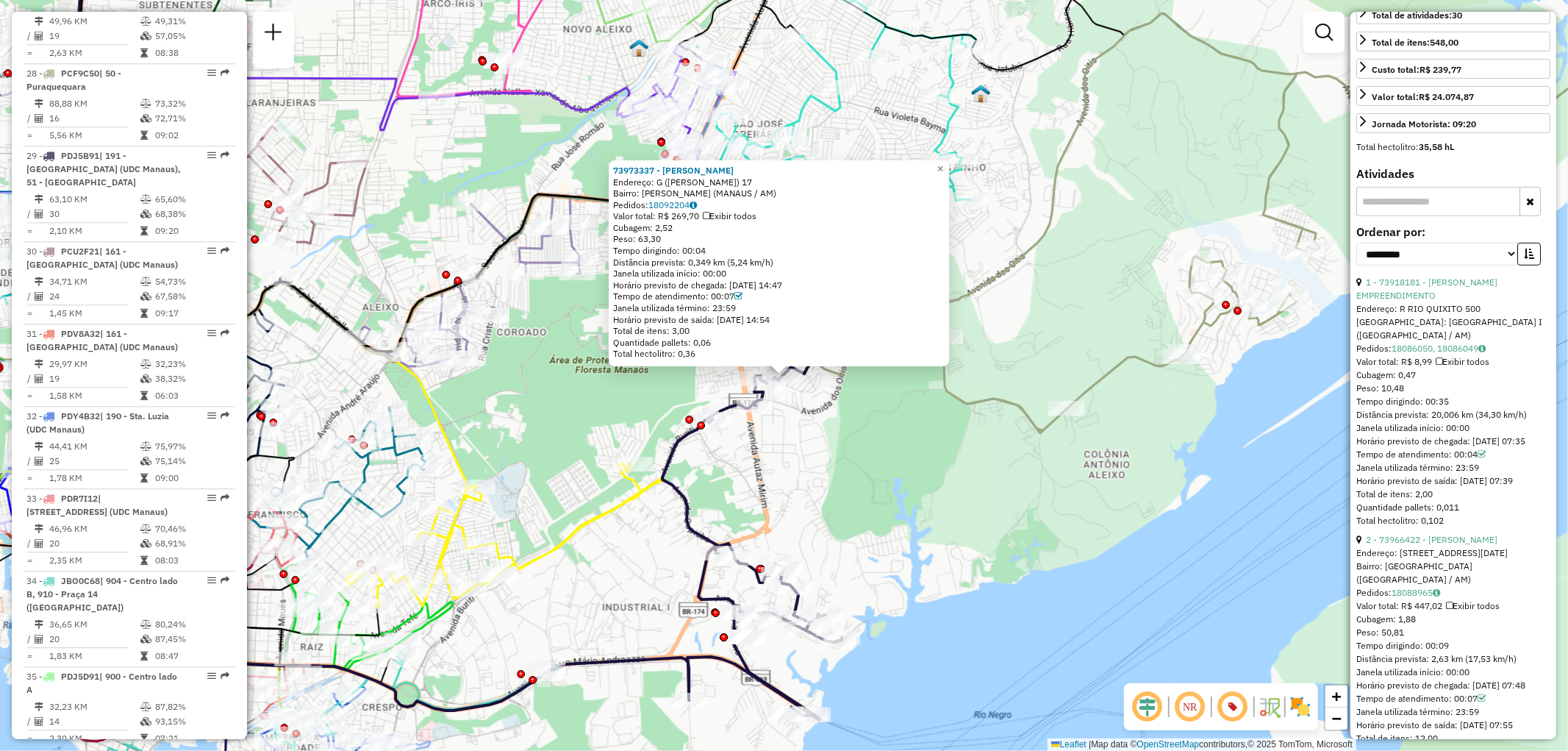
drag, startPoint x: 1450, startPoint y: 428, endPoint x: 1354, endPoint y: 431, distance: 96.0
click at [1352, 431] on div "Informações da rota selecionada Número da rota: 29 Nome da rota: 191 - [GEOGRAP…" at bounding box center [1453, 376] width 206 height 728
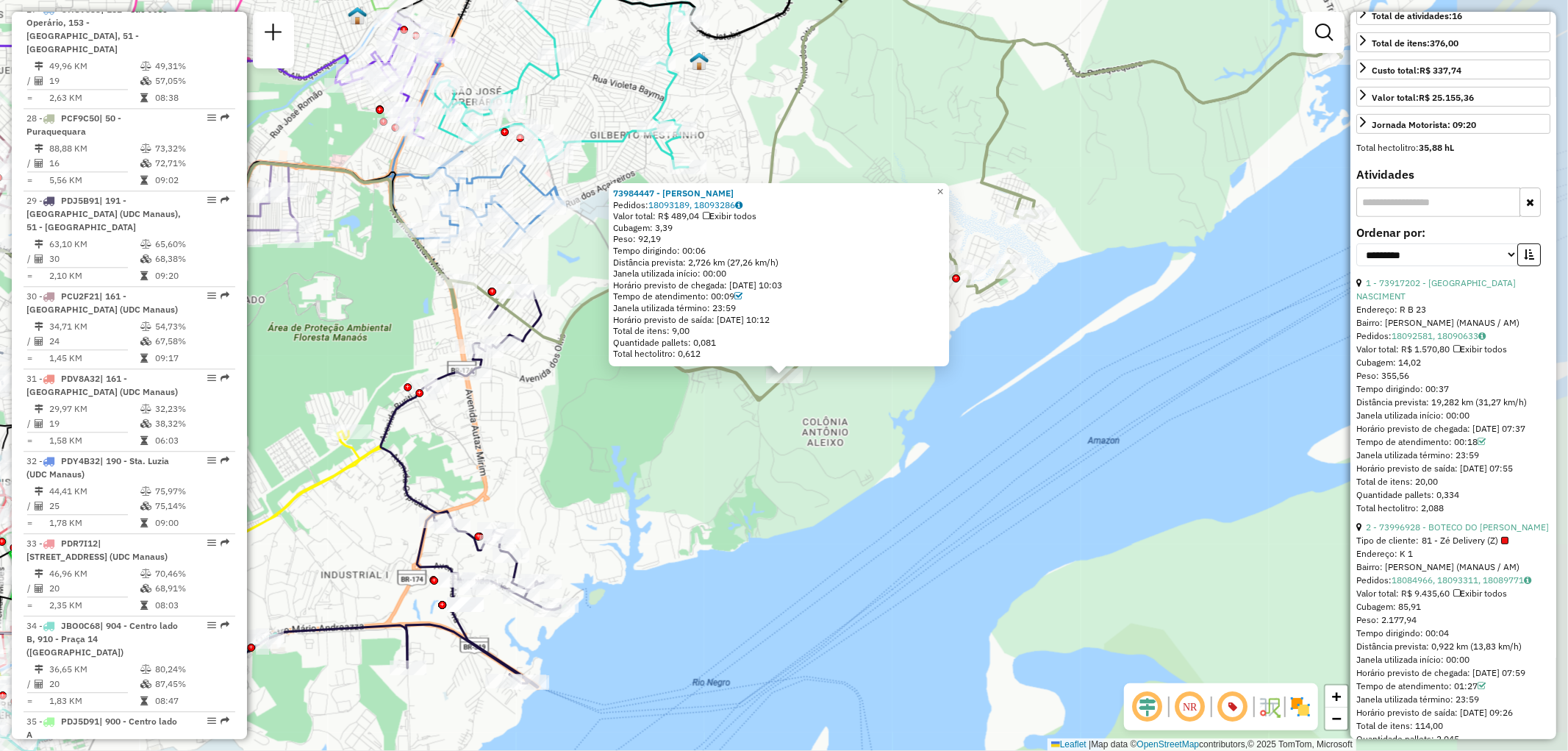
scroll to position [2969, 0]
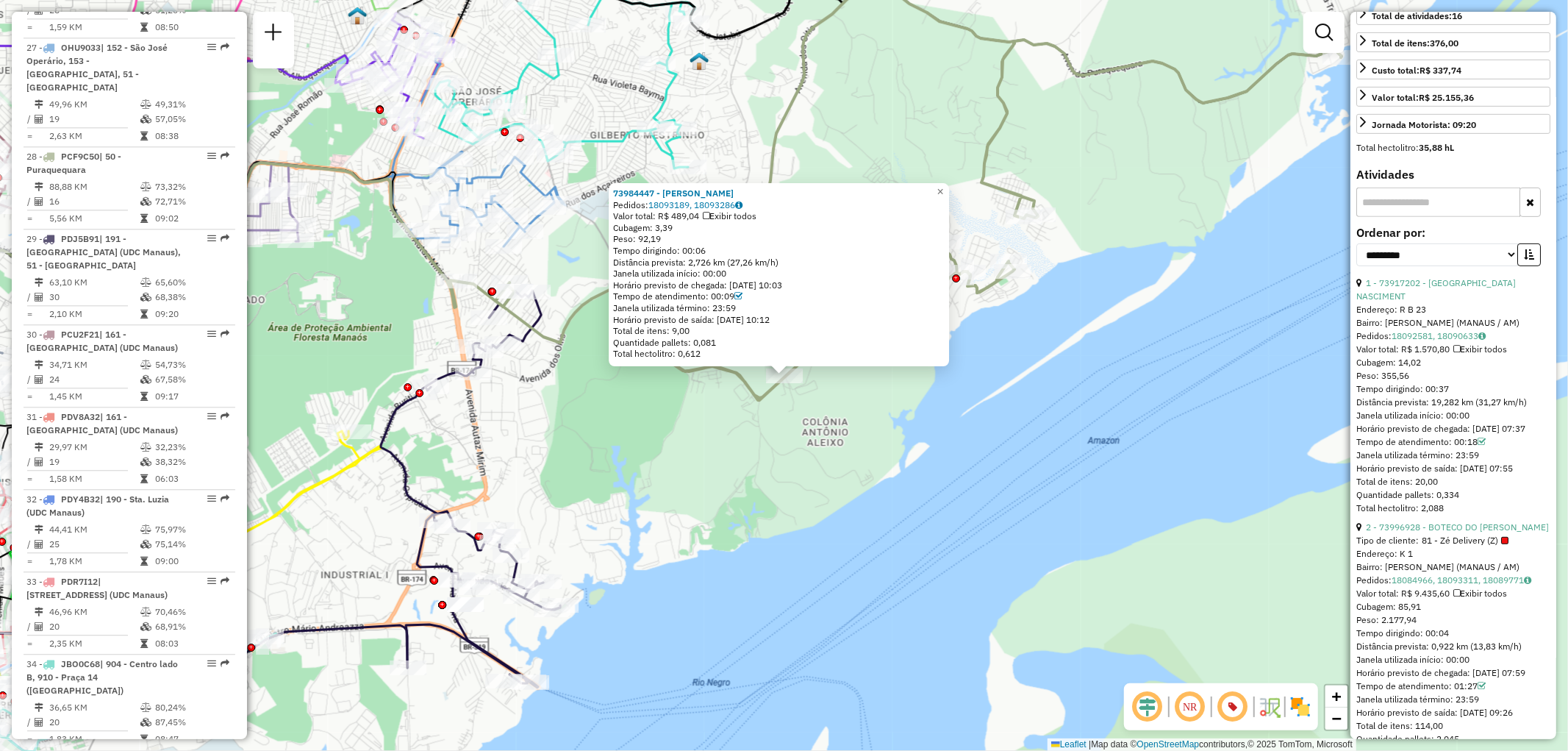
click at [1449, 396] on div "Tempo dirigindo: 00:37" at bounding box center [1453, 389] width 194 height 14
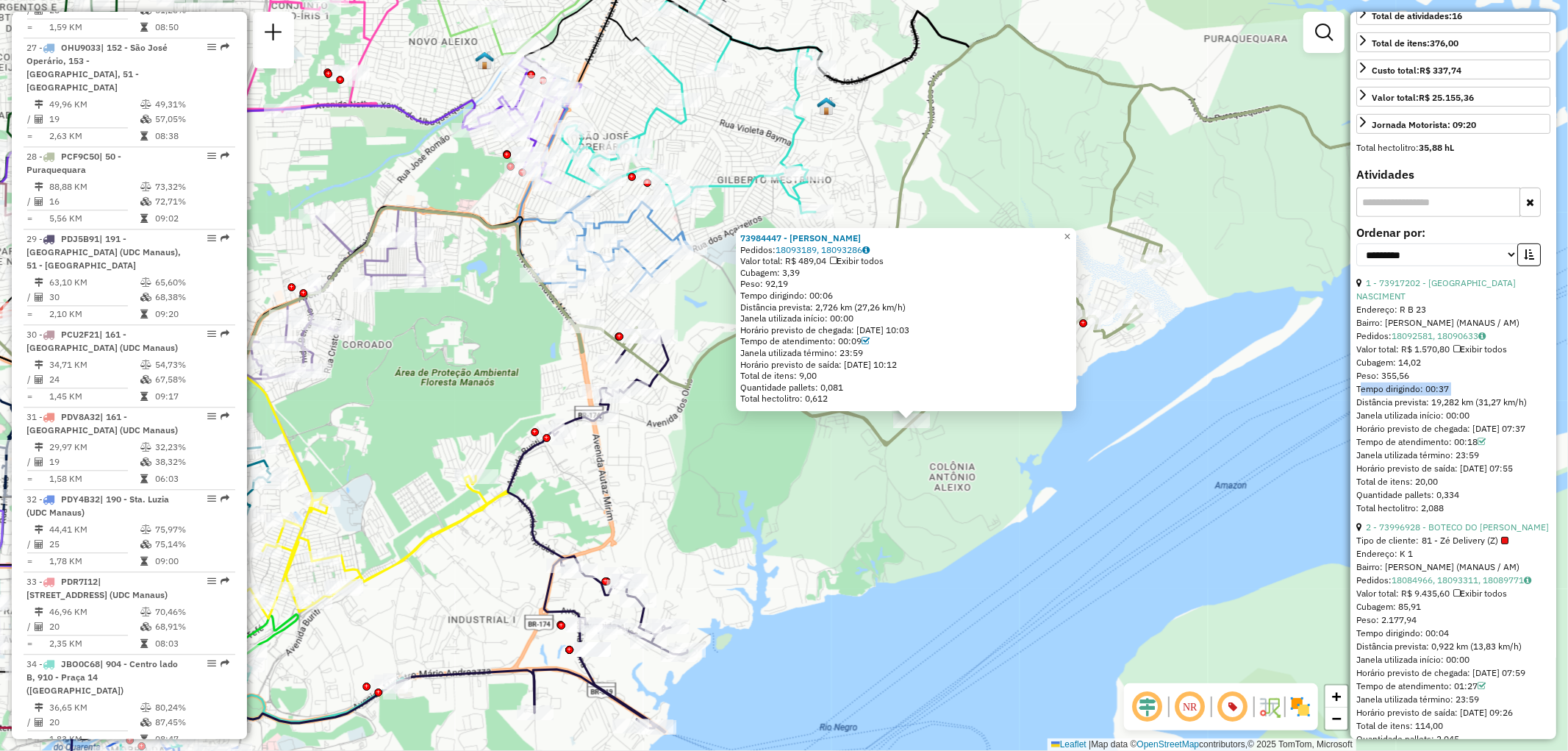
drag, startPoint x: 660, startPoint y: 421, endPoint x: 787, endPoint y: 466, distance: 134.7
click at [787, 466] on div "73984447 - [PERSON_NAME]: 18093189, 18093286 Valor total: R$ 489,04 Exibir todo…" at bounding box center [784, 376] width 1568 height 751
click at [739, 436] on div "73984447 - [PERSON_NAME]: 18093189, 18093286 Valor total: R$ 489,04 Exibir todo…" at bounding box center [784, 376] width 1568 height 751
click at [1095, 483] on div "73984447 - [PERSON_NAME]: 18093189, 18093286 Valor total: R$ 489,04 Exibir todo…" at bounding box center [784, 376] width 1568 height 751
